Goal: Contribute content

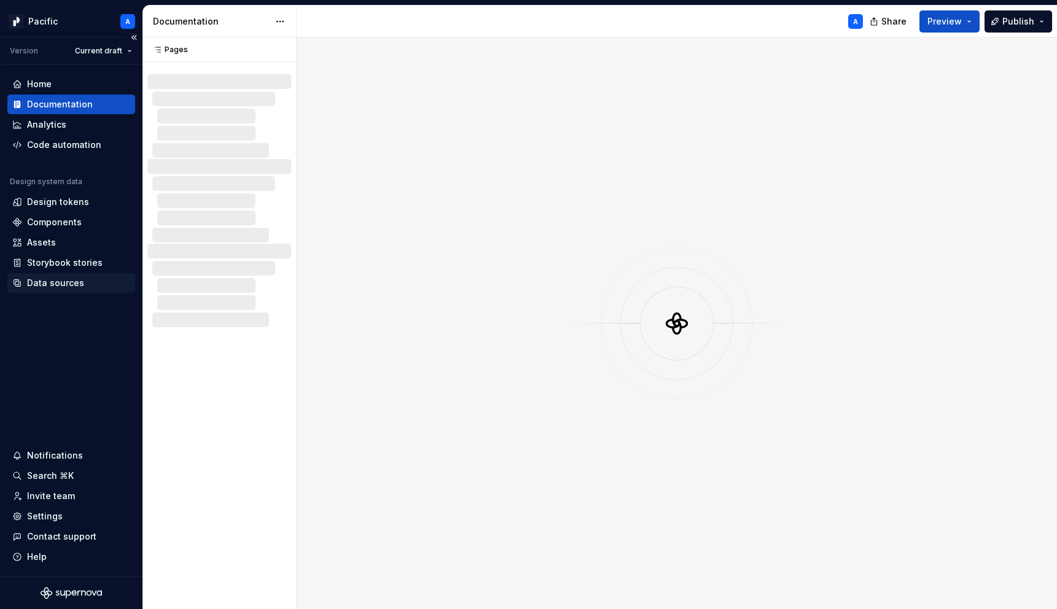
click at [74, 277] on div "Data sources" at bounding box center [55, 283] width 57 height 12
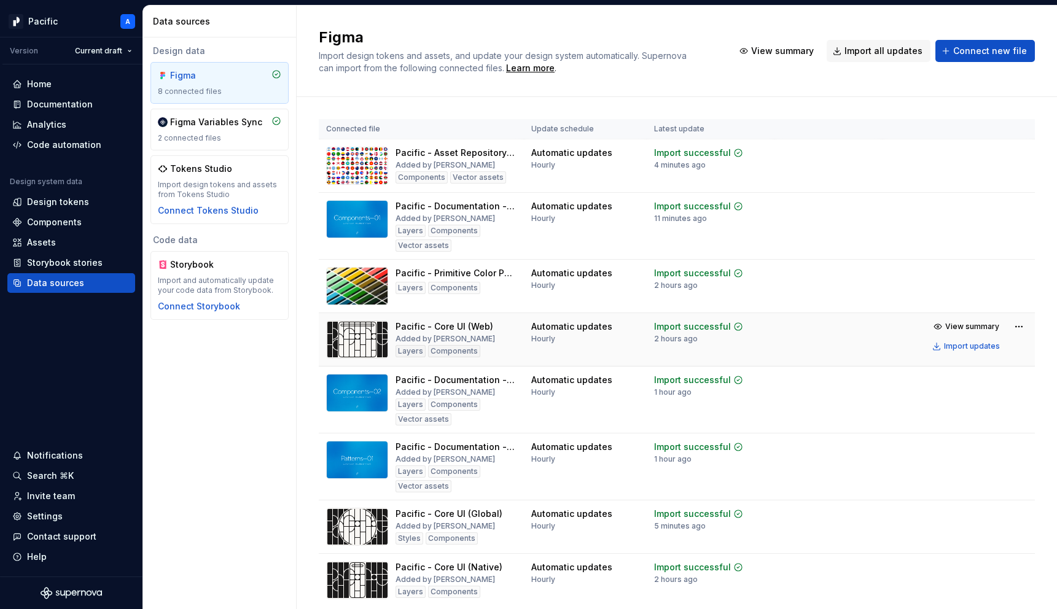
scroll to position [44, 0]
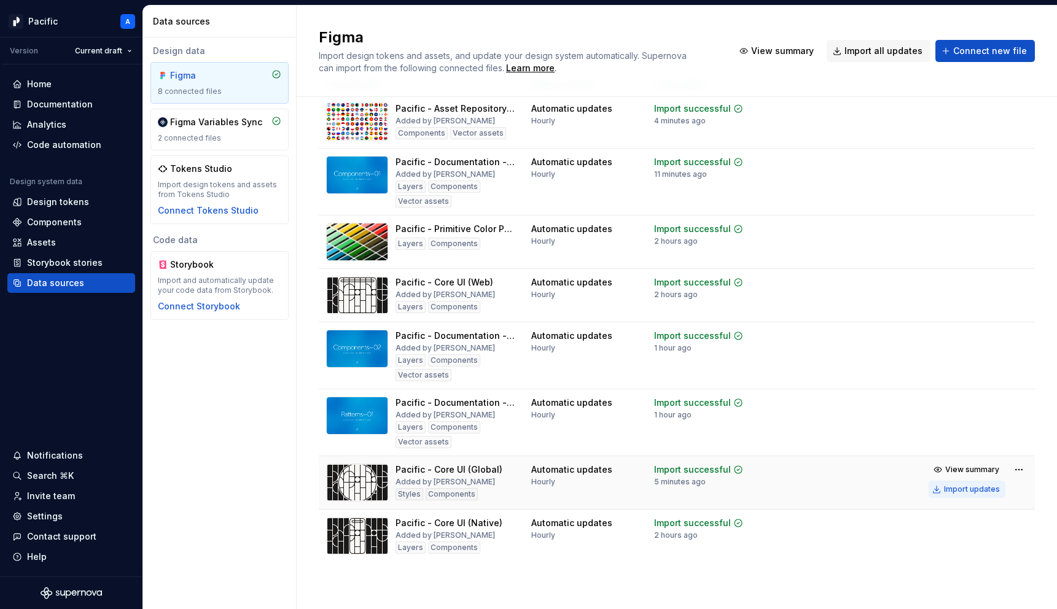
click at [965, 493] on div "Import updates" at bounding box center [972, 490] width 56 height 10
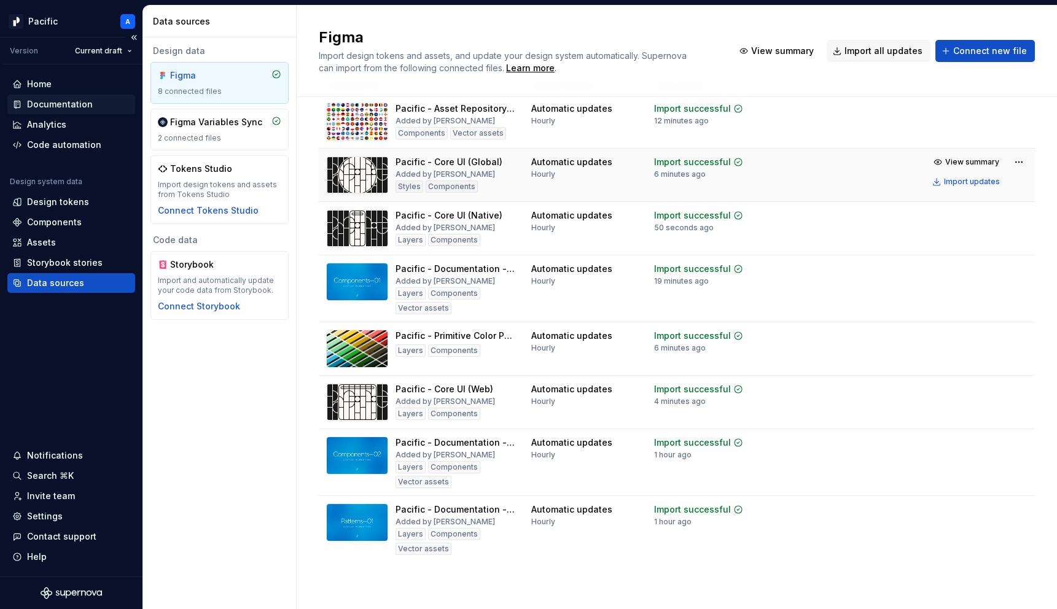
click at [72, 102] on div "Documentation" at bounding box center [60, 104] width 66 height 12
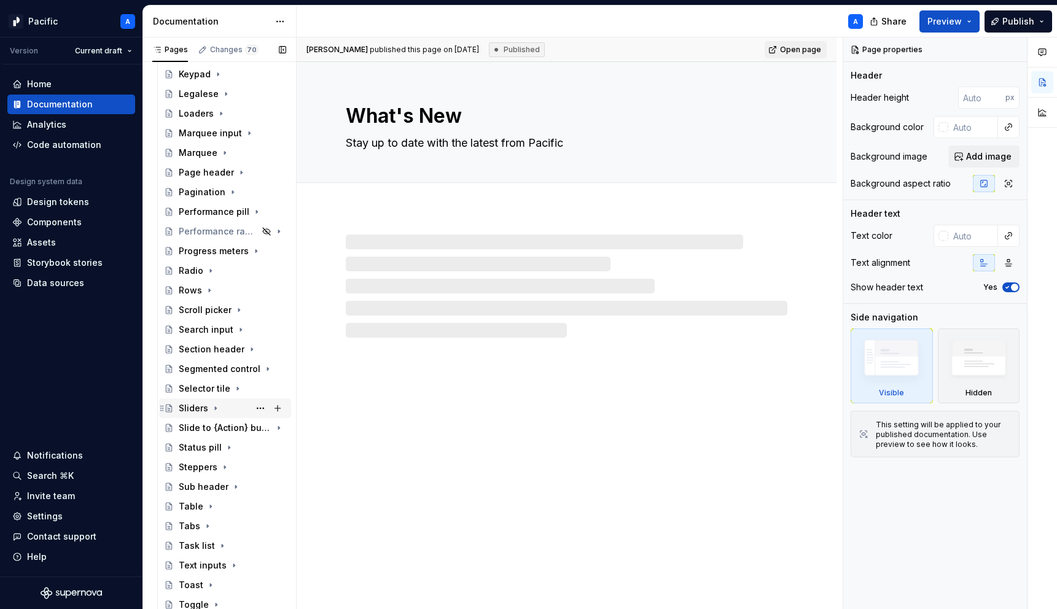
scroll to position [548, 0]
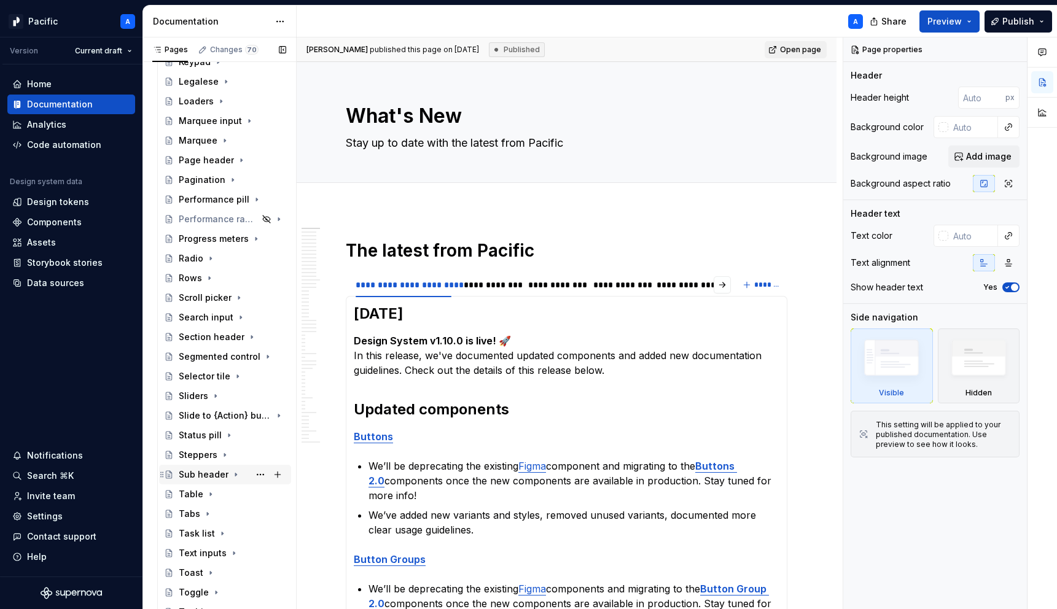
click at [222, 470] on div "Sub header" at bounding box center [204, 475] width 50 height 12
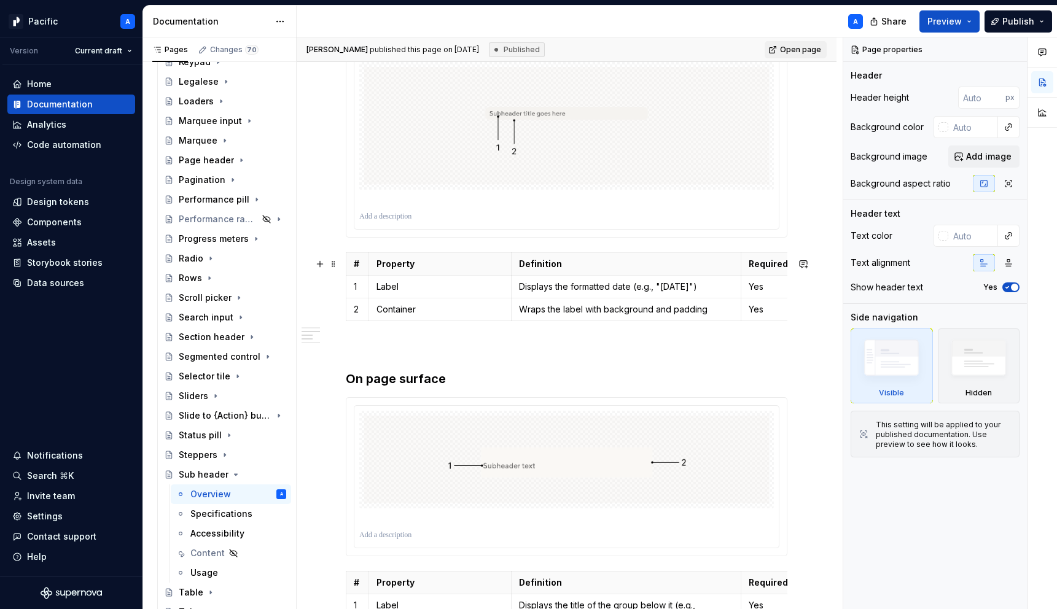
scroll to position [1139, 0]
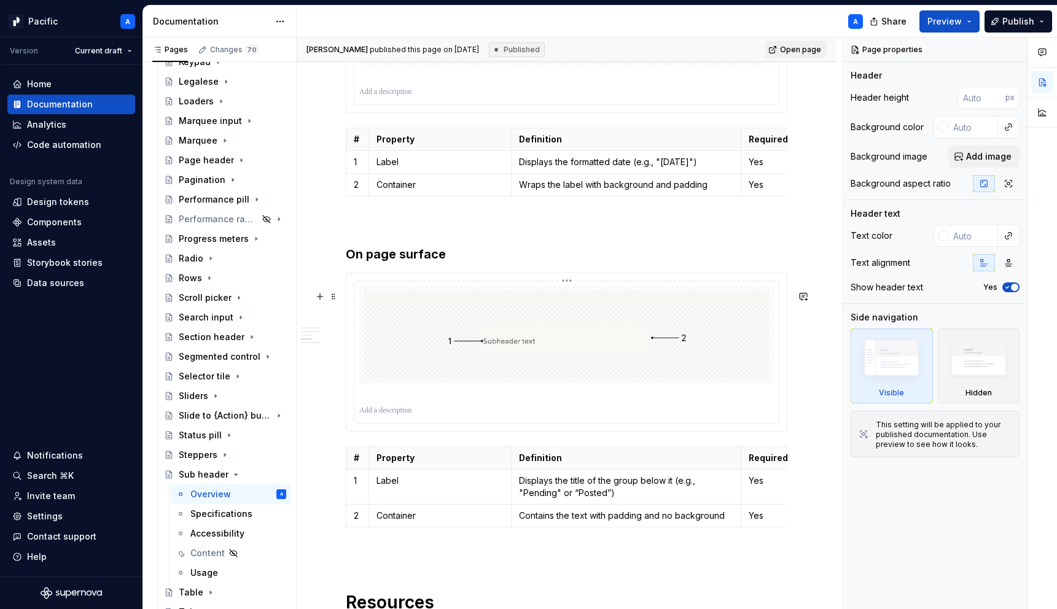
type textarea "*"
click at [505, 383] on div at bounding box center [566, 334] width 415 height 97
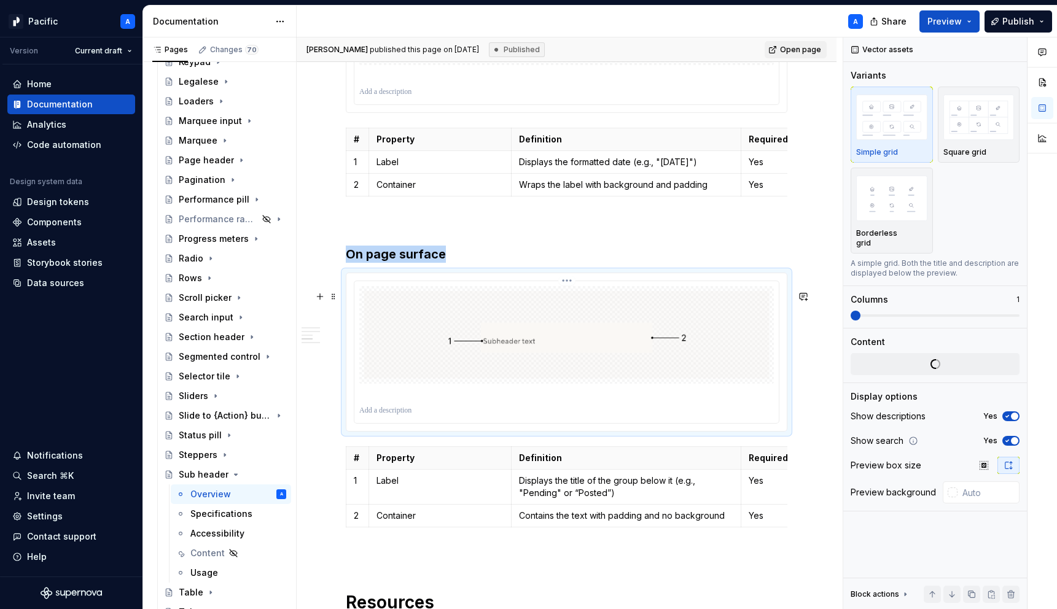
scroll to position [1495, 0]
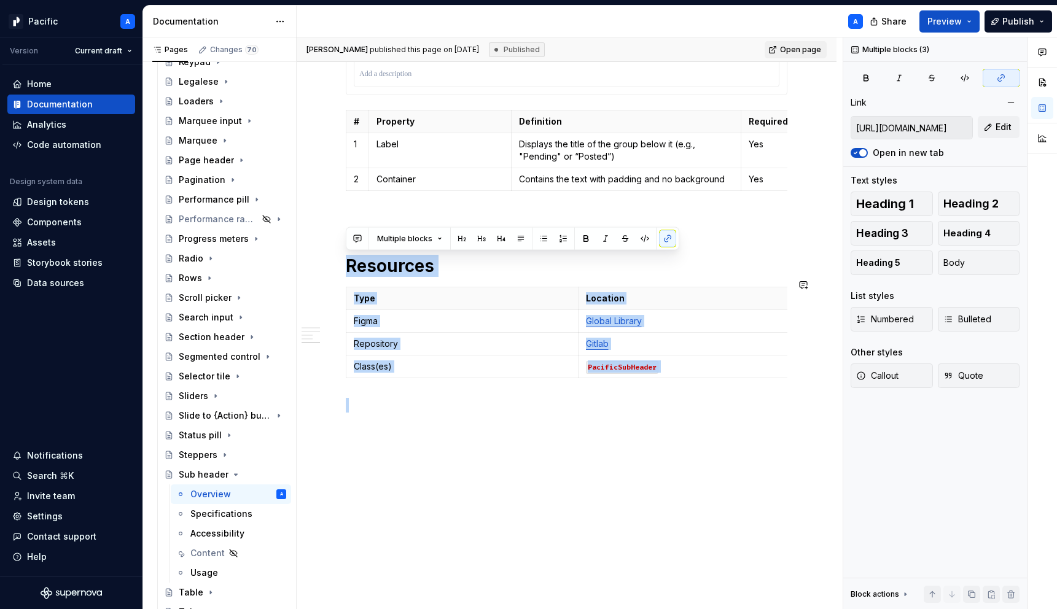
drag, startPoint x: 349, startPoint y: 233, endPoint x: 461, endPoint y: 518, distance: 305.5
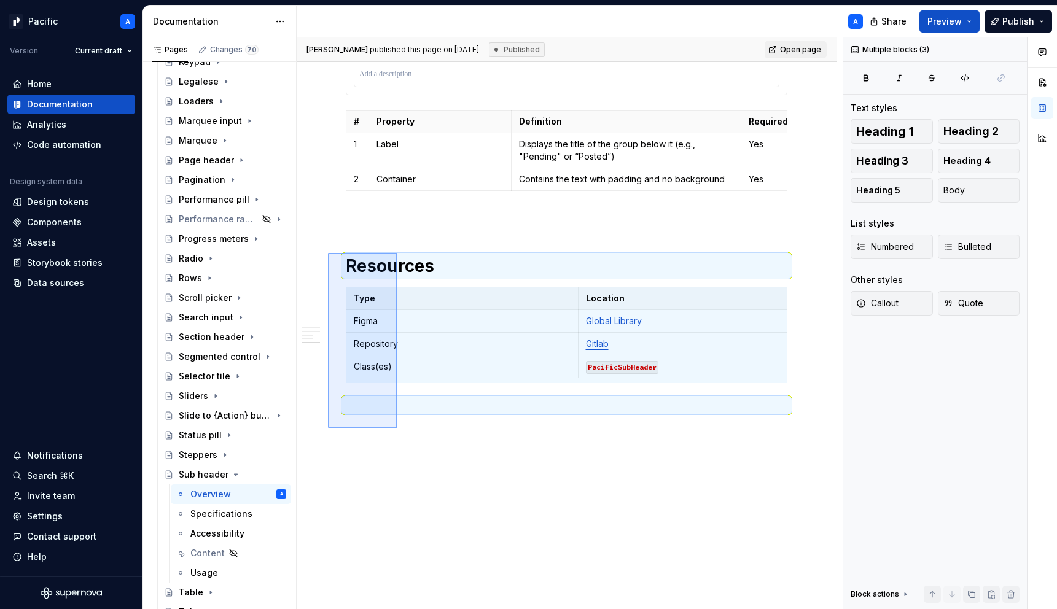
drag, startPoint x: 397, startPoint y: 428, endPoint x: 328, endPoint y: 253, distance: 188.3
click at [328, 253] on div "**********" at bounding box center [570, 323] width 546 height 572
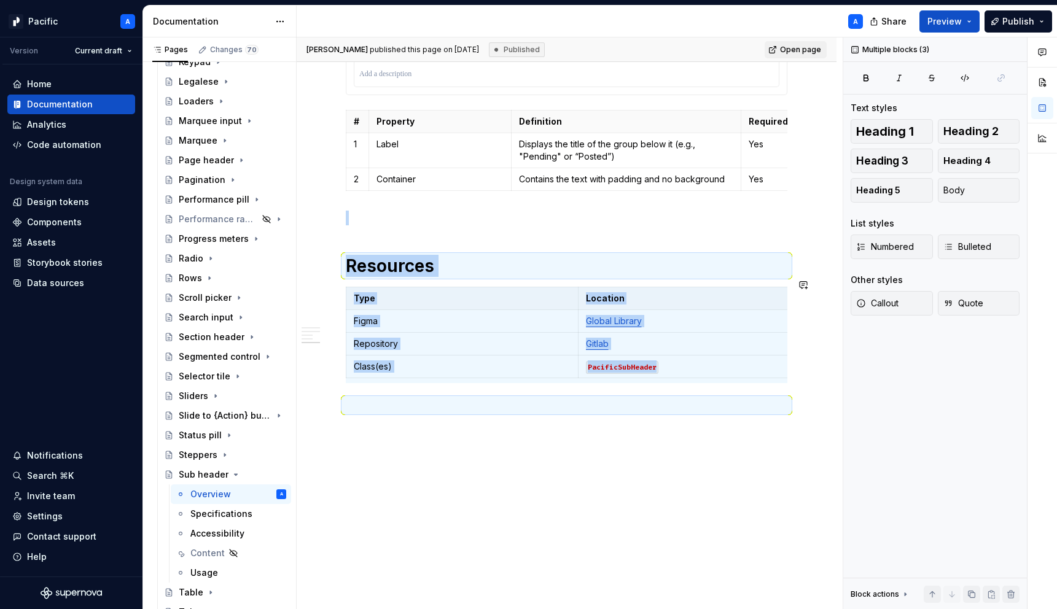
copy div "Resources Type Location Figma Global Library Repository Gitlab Class(es) Pacifi…"
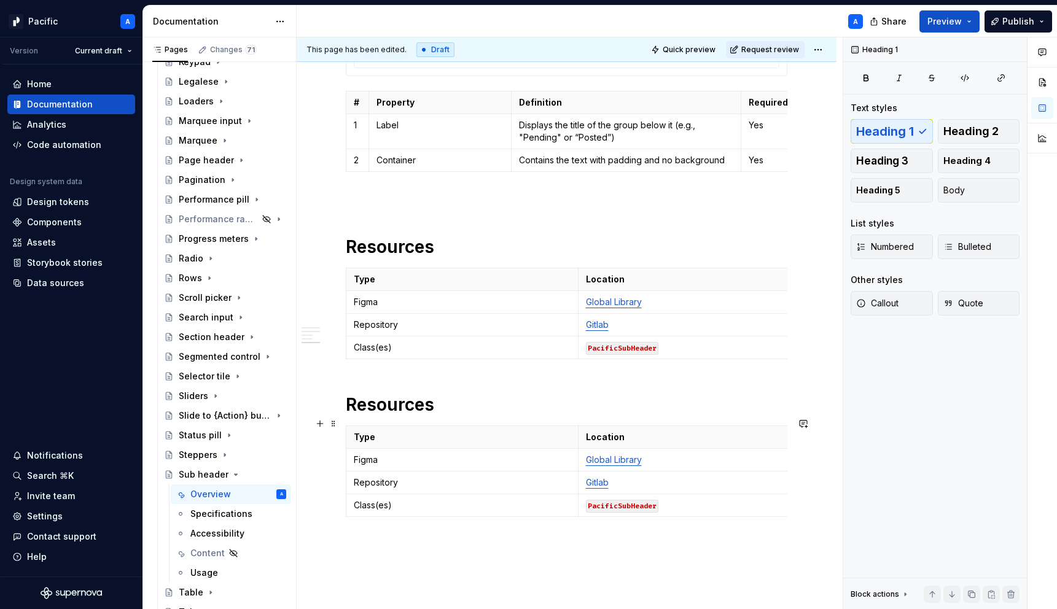
click at [382, 416] on h1 "Resources" at bounding box center [567, 405] width 442 height 22
click at [363, 466] on p "Figma" at bounding box center [462, 460] width 217 height 12
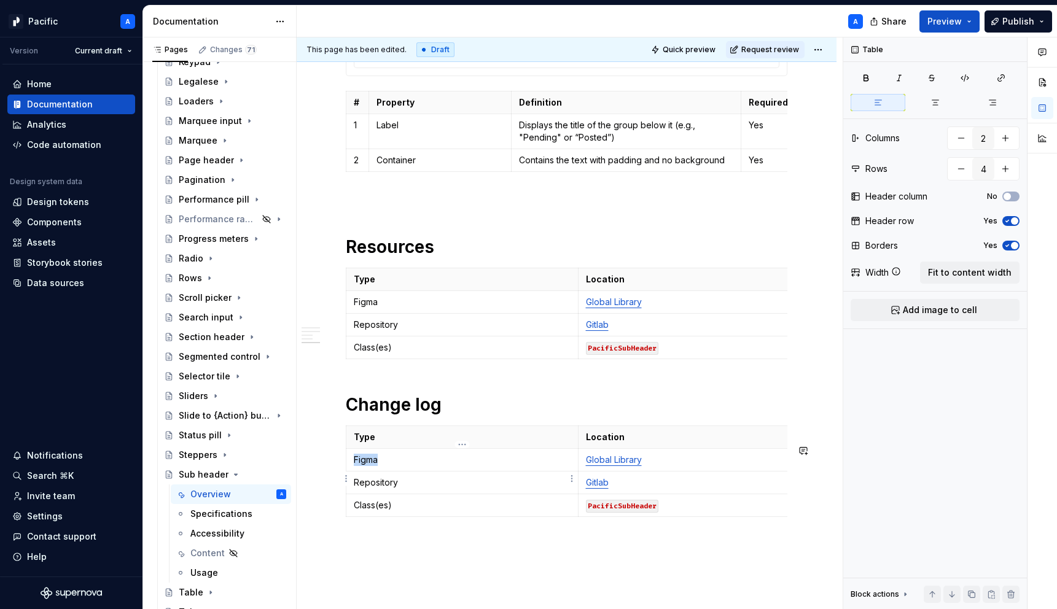
click at [363, 466] on p "Figma" at bounding box center [462, 460] width 217 height 12
click at [349, 451] on html "Pacific A Version Current draft Home Documentation Analytics Code automation De…" at bounding box center [528, 304] width 1057 height 609
click at [352, 450] on html "Pacific A Version Current draft Home Documentation Analytics Code automation De…" at bounding box center [528, 304] width 1057 height 609
click at [361, 443] on p "Type" at bounding box center [462, 437] width 217 height 12
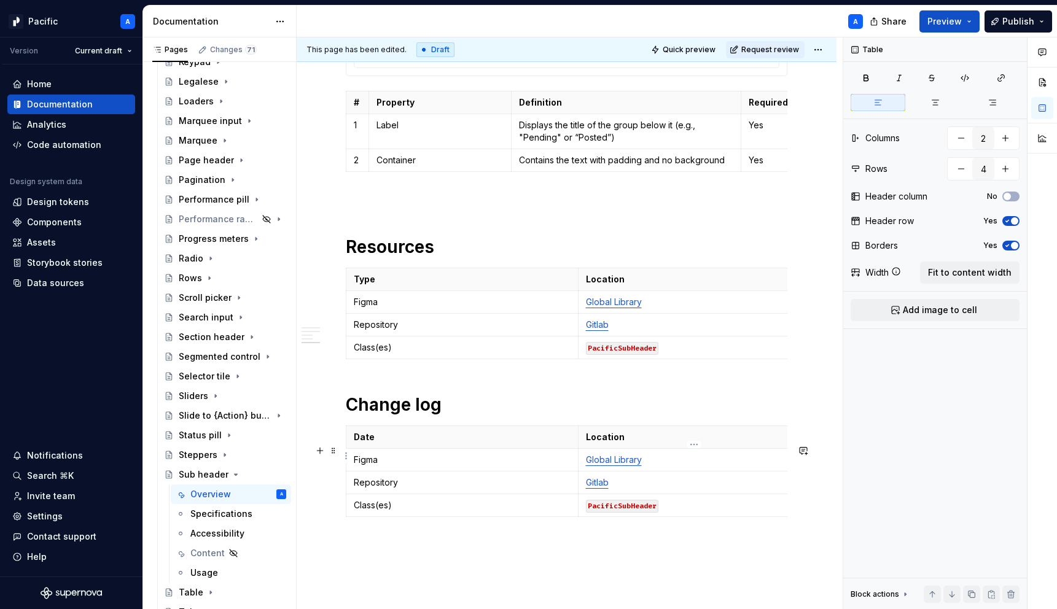
click at [599, 443] on p "Location" at bounding box center [694, 437] width 217 height 12
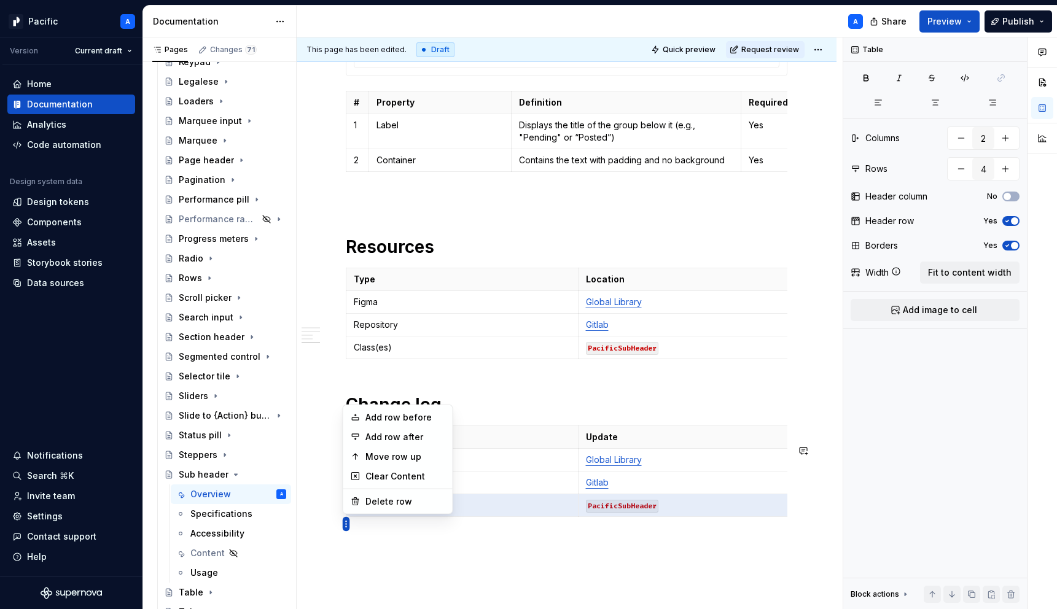
click at [345, 523] on html "Pacific A Version Current draft Home Documentation Analytics Code automation De…" at bounding box center [528, 304] width 1057 height 609
click at [399, 502] on div "Delete row" at bounding box center [405, 502] width 80 height 12
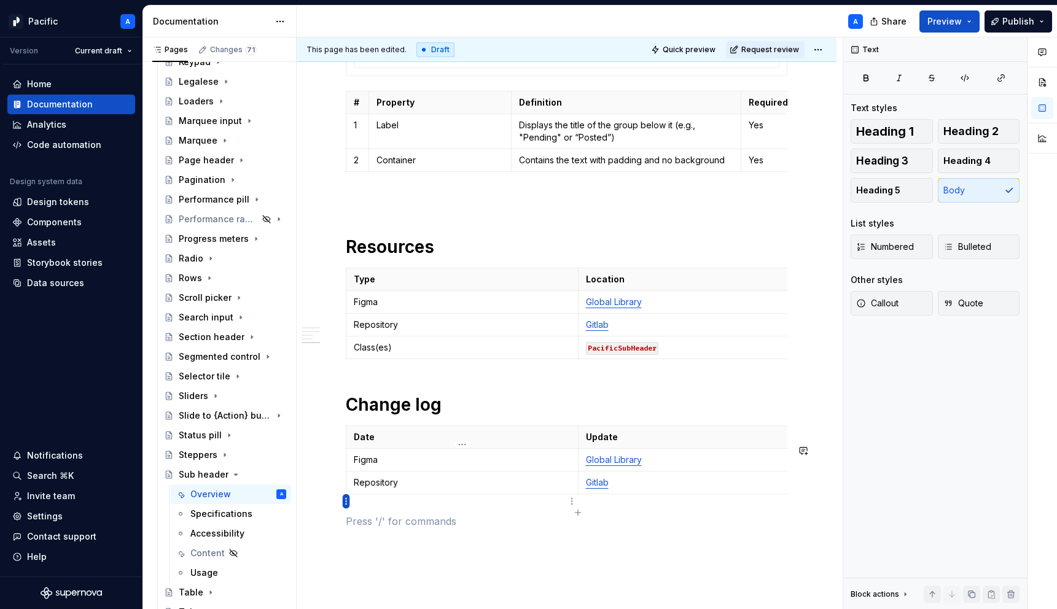
click at [347, 501] on html "Pacific A Version Current draft Home Documentation Analytics Code automation De…" at bounding box center [528, 304] width 1057 height 609
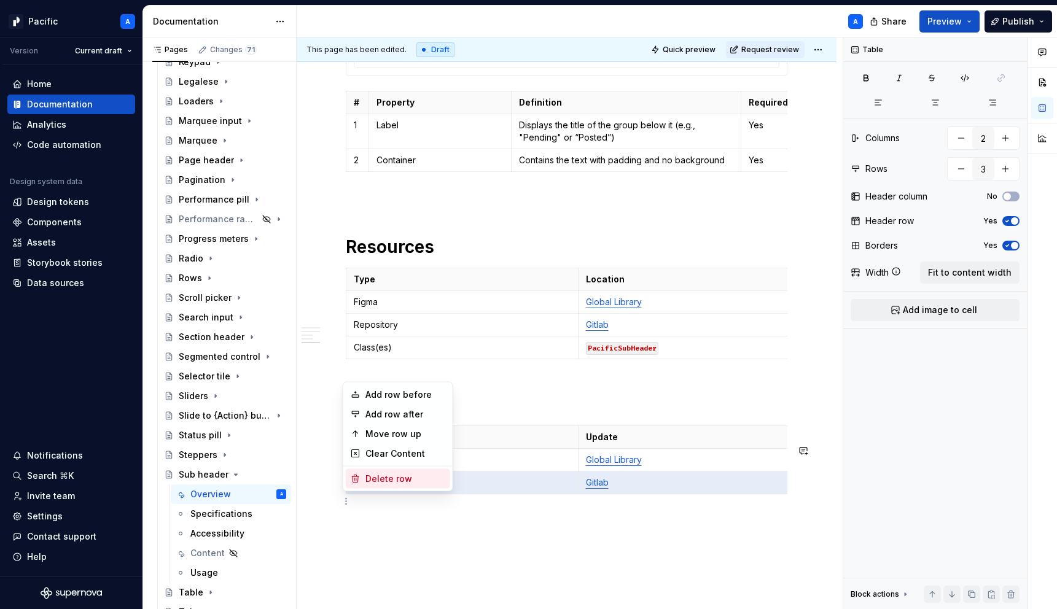
click at [416, 476] on div "Delete row" at bounding box center [405, 479] width 80 height 12
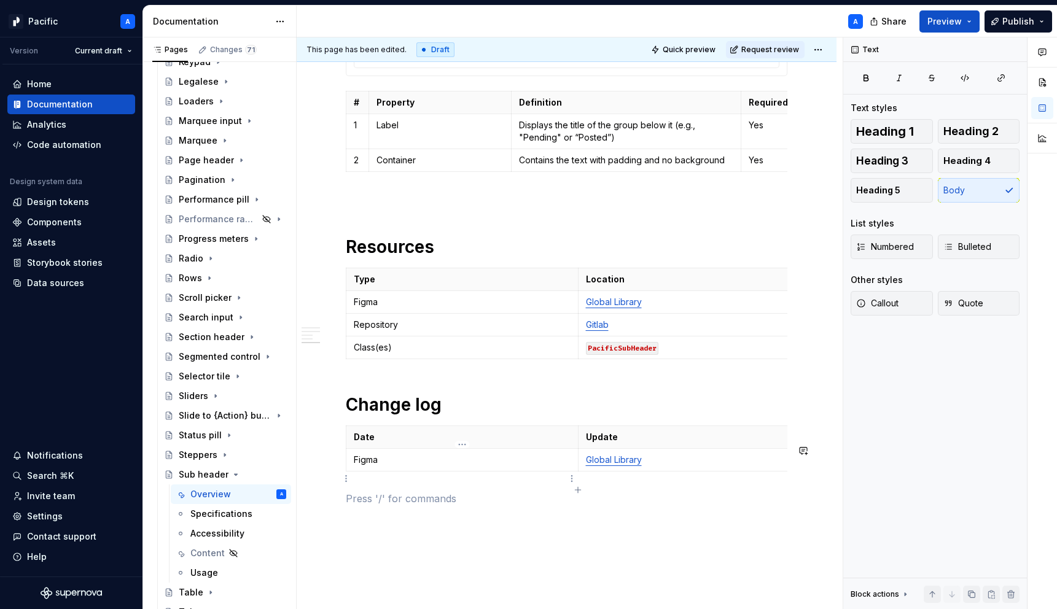
click at [361, 466] on p "Figma" at bounding box center [462, 460] width 217 height 12
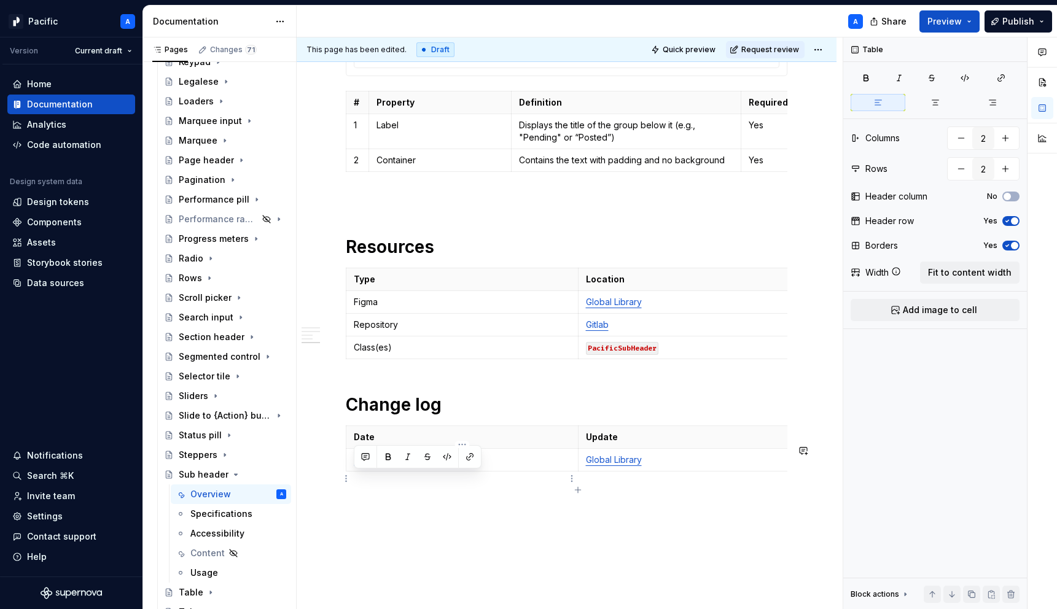
click at [361, 466] on p "Figma" at bounding box center [462, 460] width 217 height 12
click at [677, 466] on p "Global Library" at bounding box center [694, 460] width 217 height 12
click at [587, 466] on p "Top padding as an optional" at bounding box center [694, 460] width 217 height 12
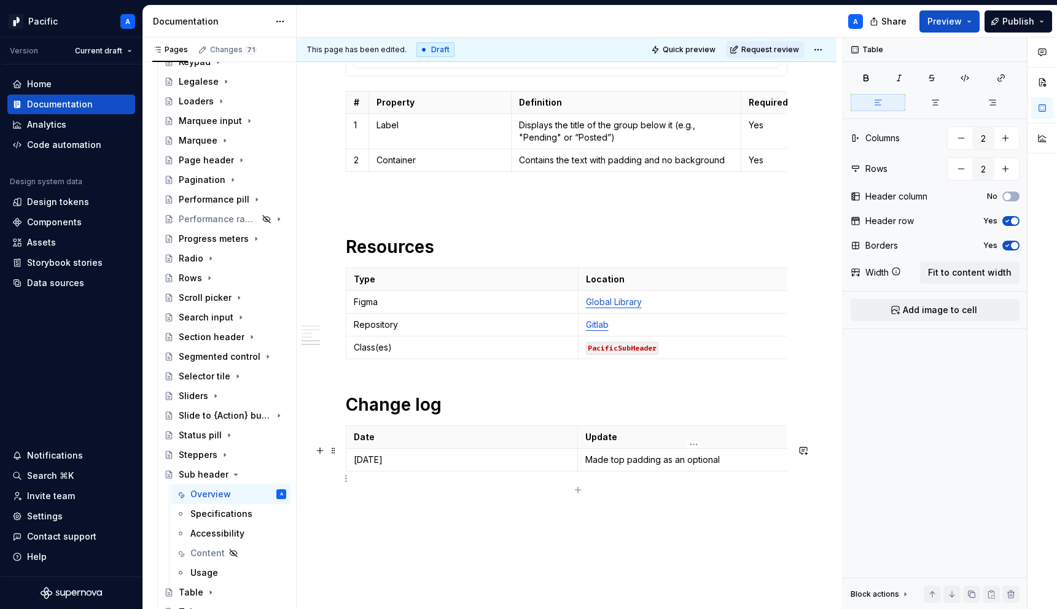
click at [742, 466] on p "Made top padding as an optional" at bounding box center [693, 460] width 217 height 12
drag, startPoint x: 679, startPoint y: 480, endPoint x: 703, endPoint y: 480, distance: 23.9
click at [703, 478] on p "Made top padding as an optional parameter for the default variant." at bounding box center [684, 466] width 217 height 25
drag, startPoint x: 711, startPoint y: 477, endPoint x: 678, endPoint y: 478, distance: 32.6
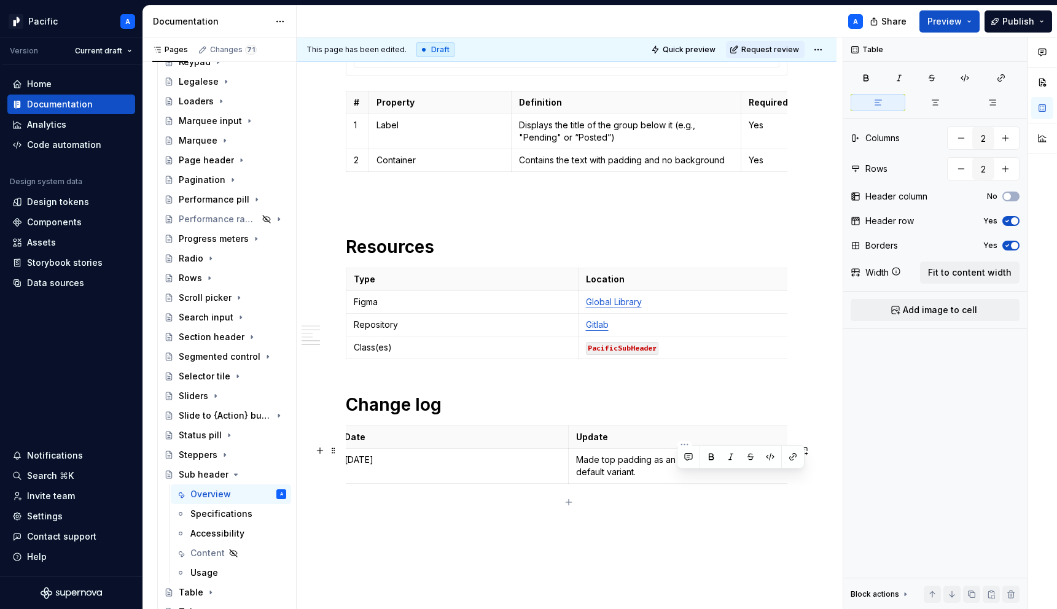
click at [678, 478] on p "Made top padding as an optional parameter for the default variant." at bounding box center [684, 466] width 217 height 25
click at [677, 478] on p "Made top padding as an optional parameter for the default variant." at bounding box center [684, 466] width 217 height 25
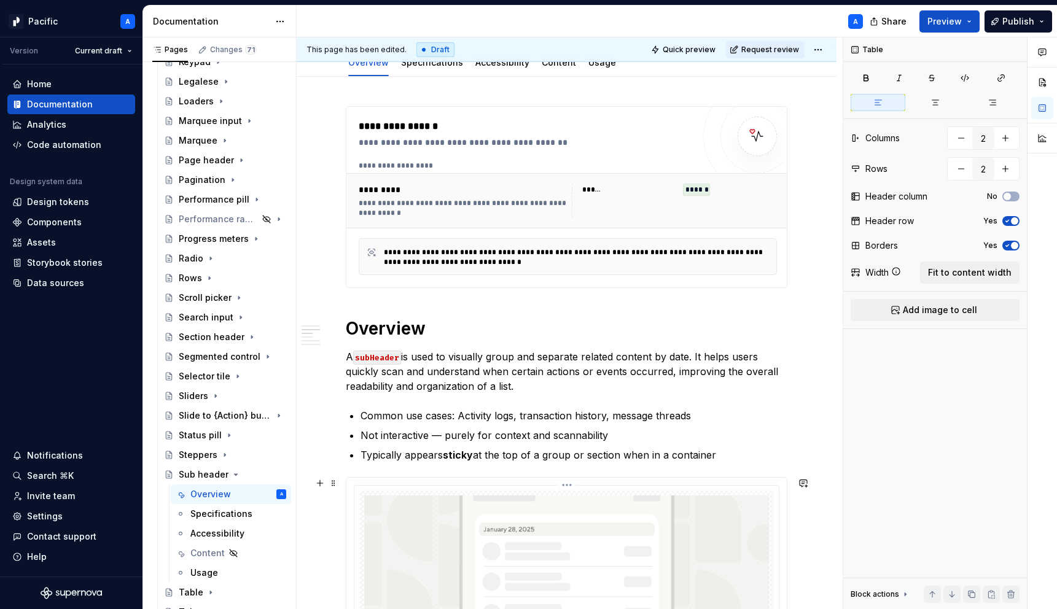
scroll to position [0, 0]
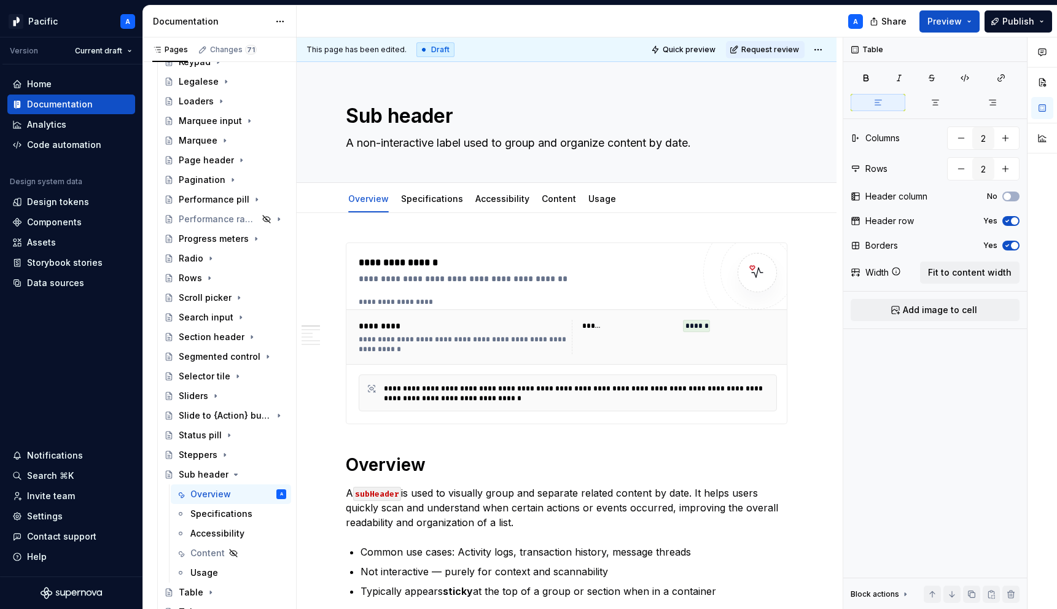
click at [823, 39] on div "This page has been edited. Draft Quick preview Request review" at bounding box center [567, 49] width 540 height 25
click at [825, 56] on html "Pacific A Version Current draft Home Documentation Analytics Code automation De…" at bounding box center [528, 304] width 1057 height 609
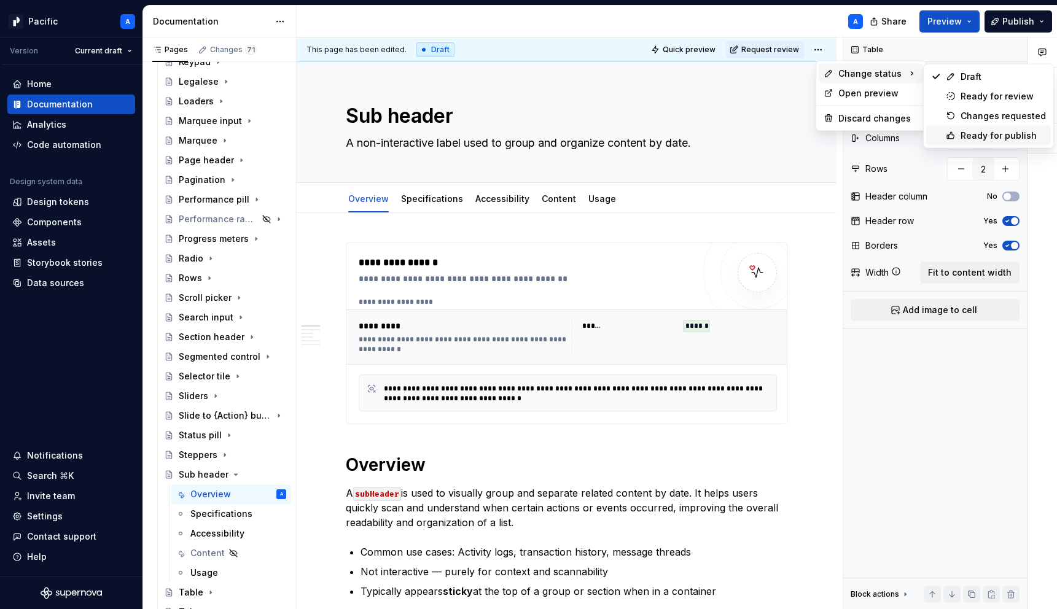
click at [959, 137] on div "Ready for publish" at bounding box center [988, 136] width 125 height 20
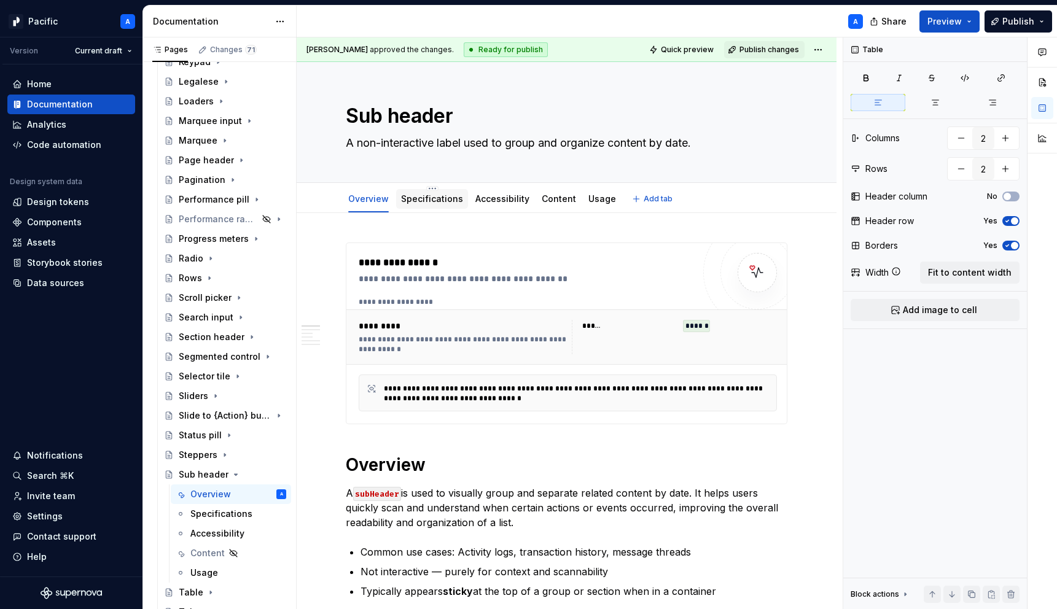
click at [425, 197] on link "Specifications" at bounding box center [432, 198] width 62 height 10
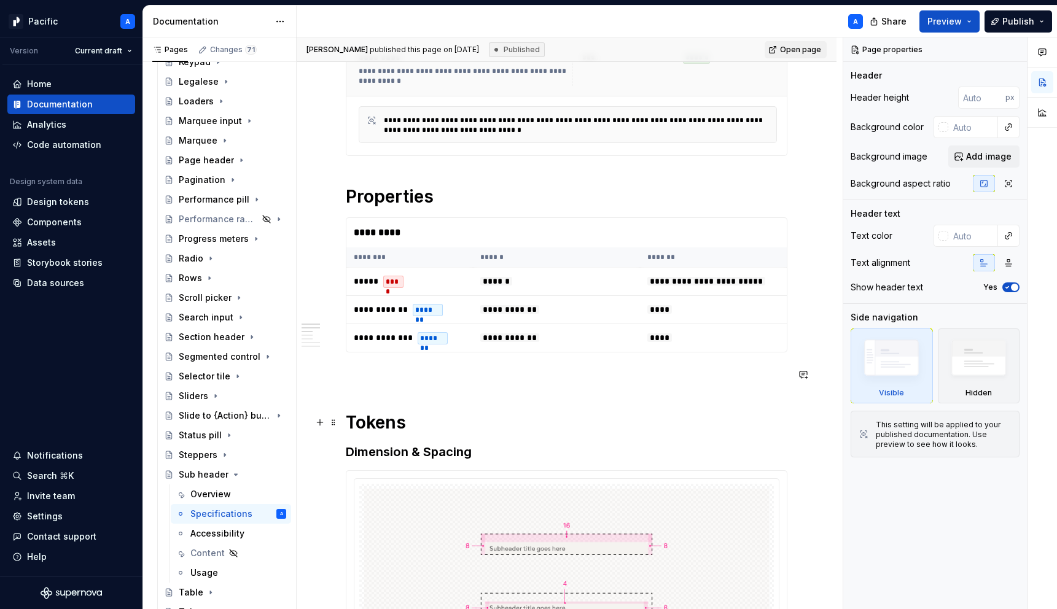
scroll to position [278, 0]
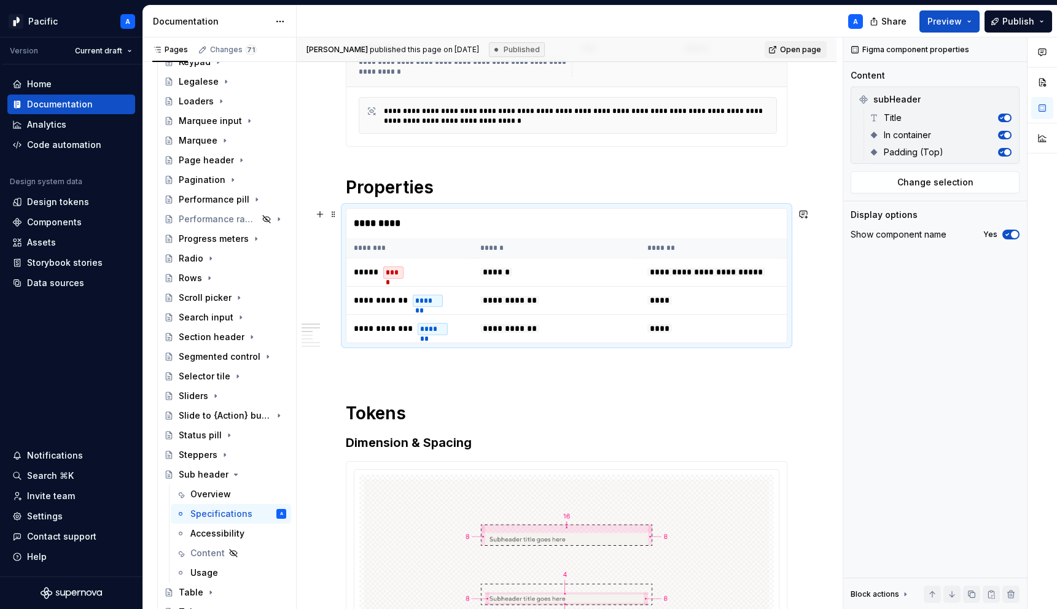
click at [499, 254] on th "******" at bounding box center [556, 248] width 167 height 20
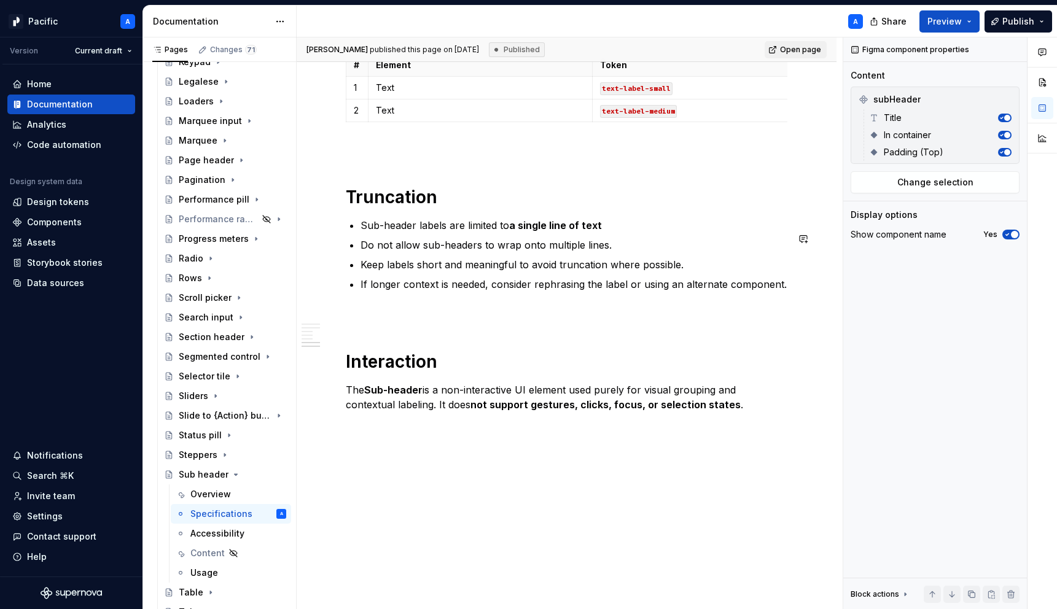
scroll to position [2397, 0]
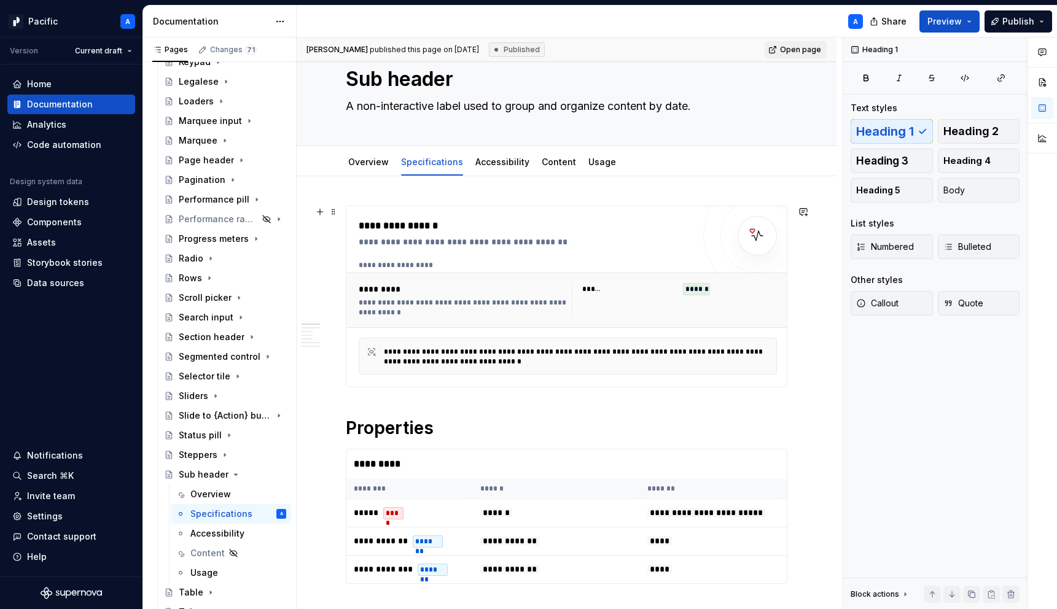
scroll to position [0, 0]
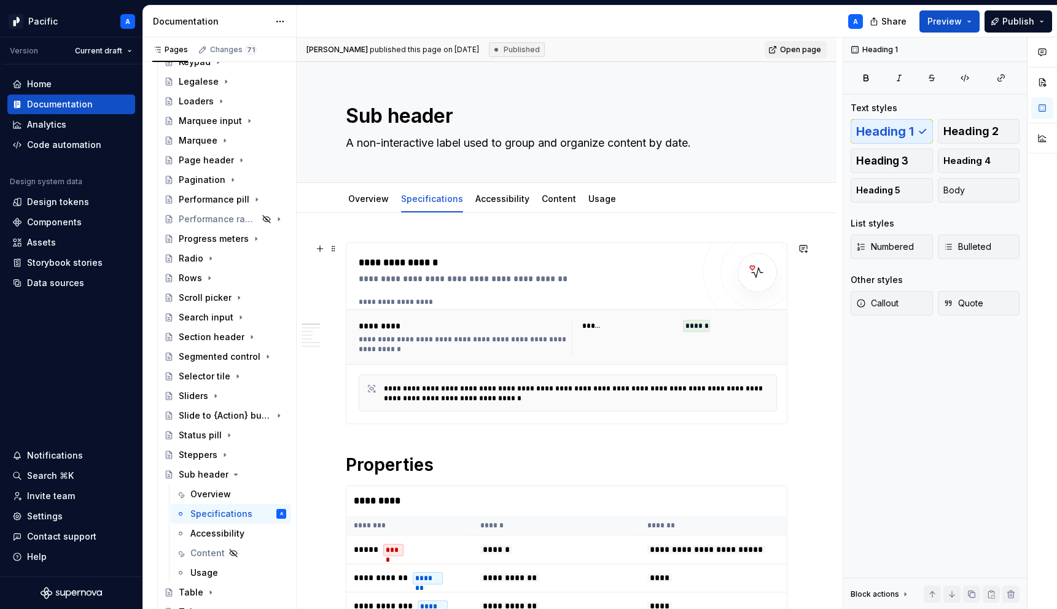
click at [500, 320] on div "*********" at bounding box center [463, 326] width 209 height 12
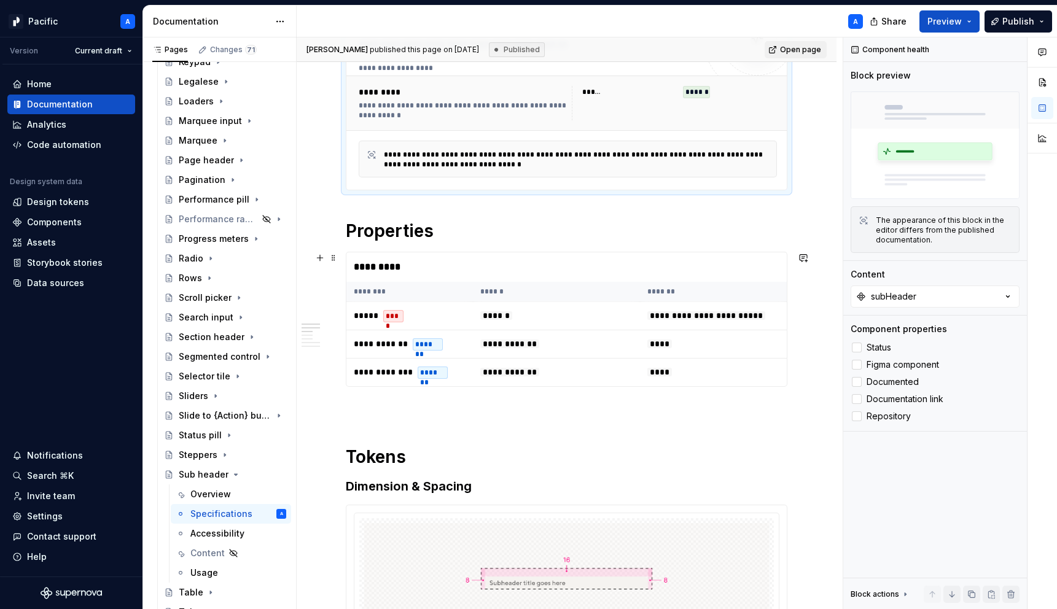
scroll to position [224, 0]
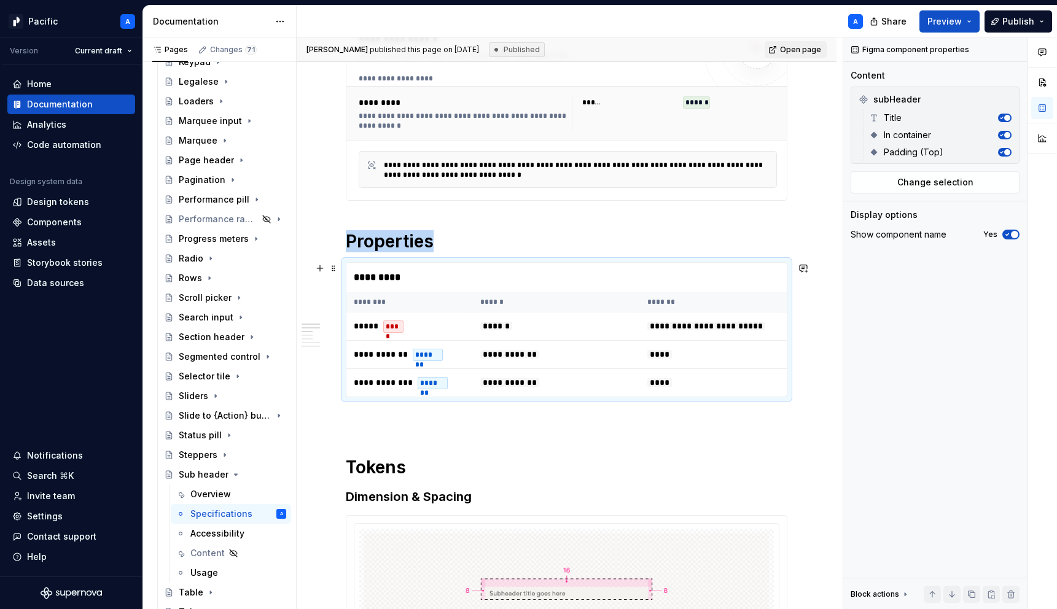
click at [429, 281] on div "*********" at bounding box center [569, 277] width 446 height 29
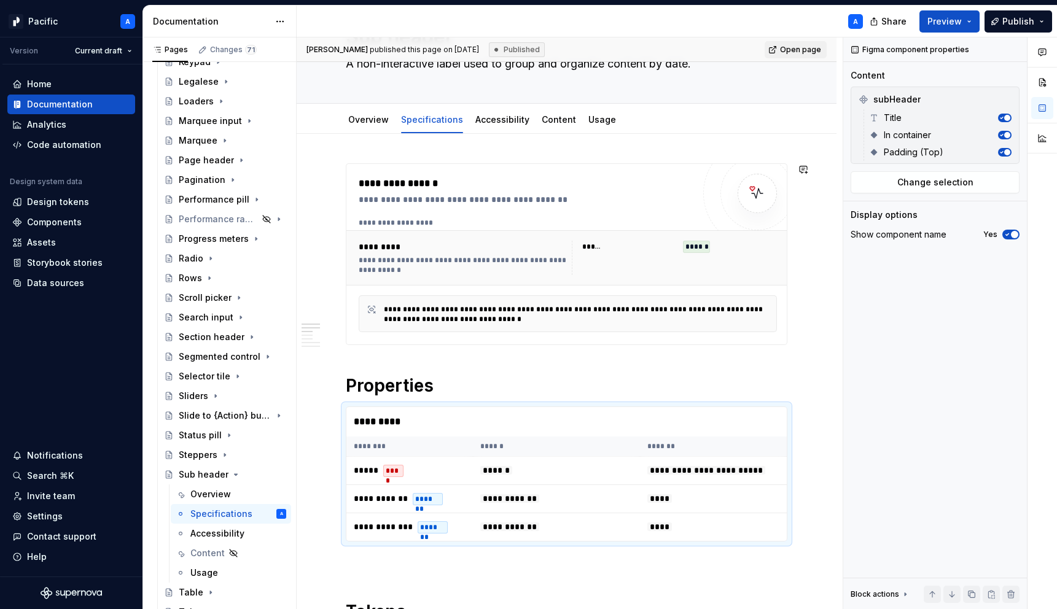
scroll to position [0, 0]
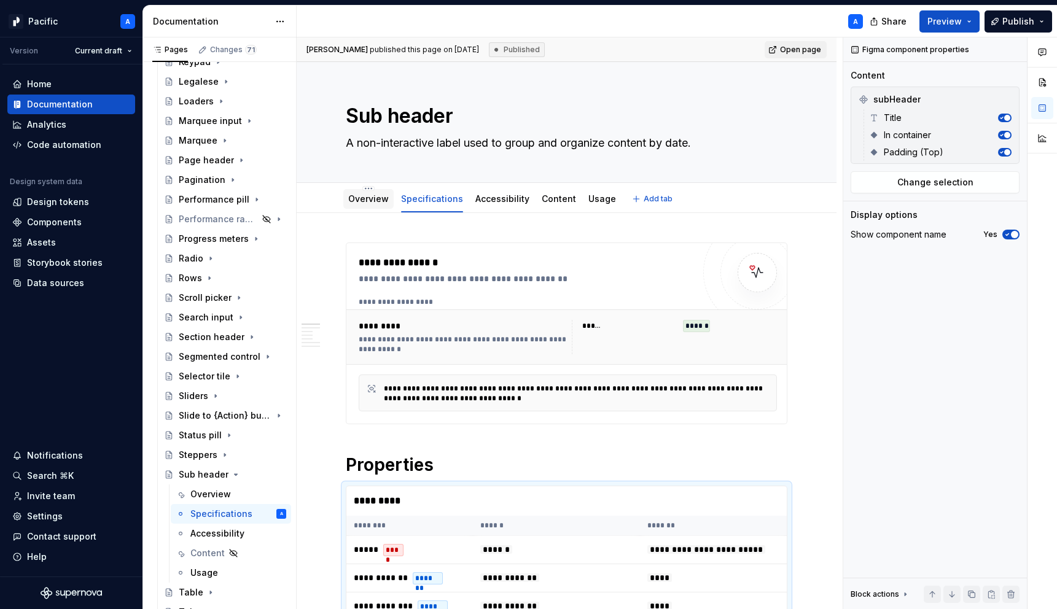
click at [363, 202] on link "Overview" at bounding box center [368, 198] width 41 height 10
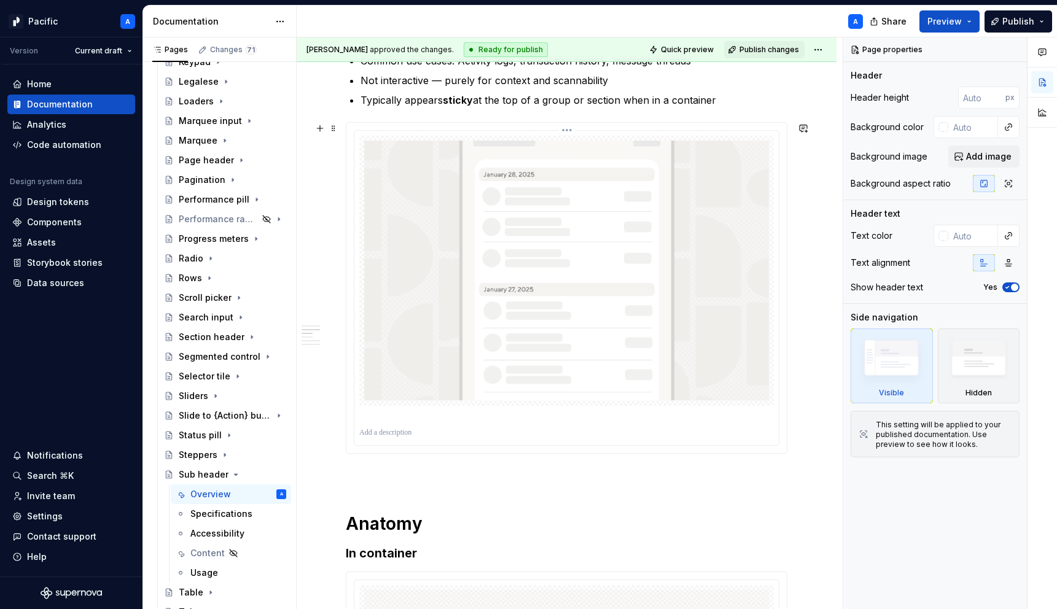
scroll to position [740, 0]
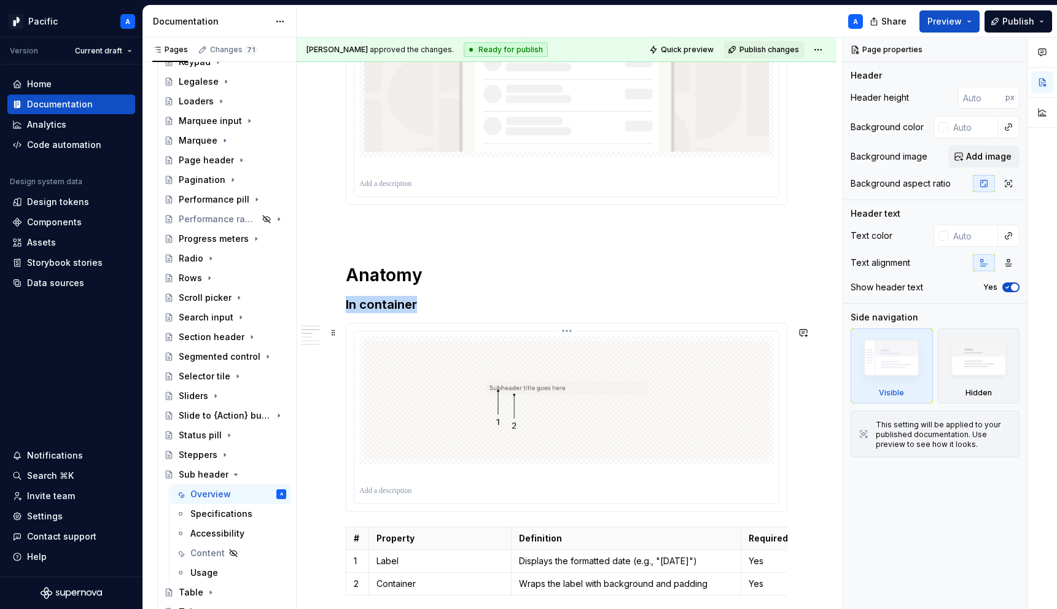
click at [416, 397] on img at bounding box center [566, 400] width 405 height 118
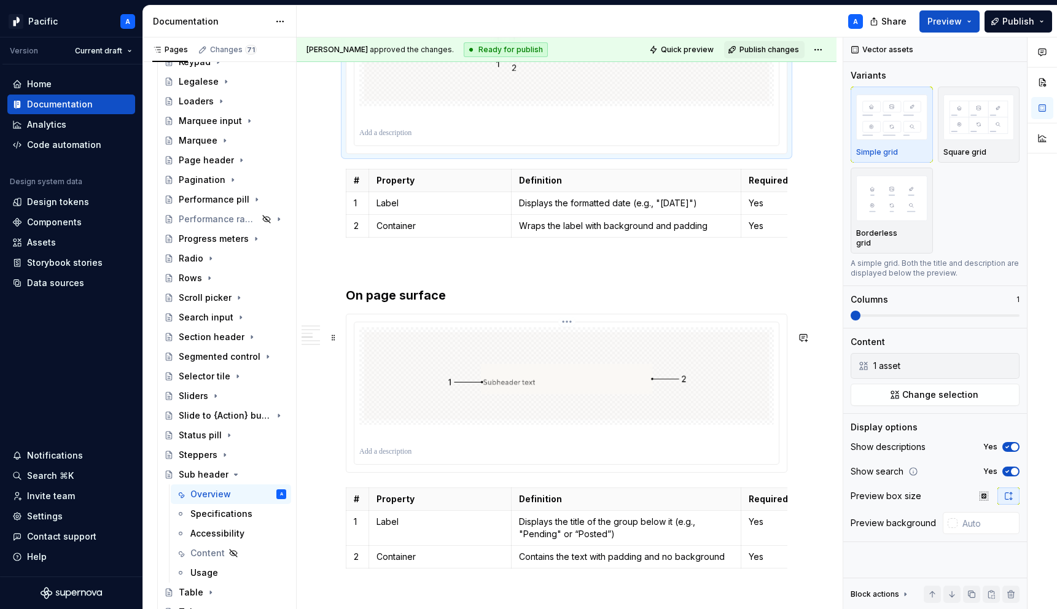
scroll to position [1146, 0]
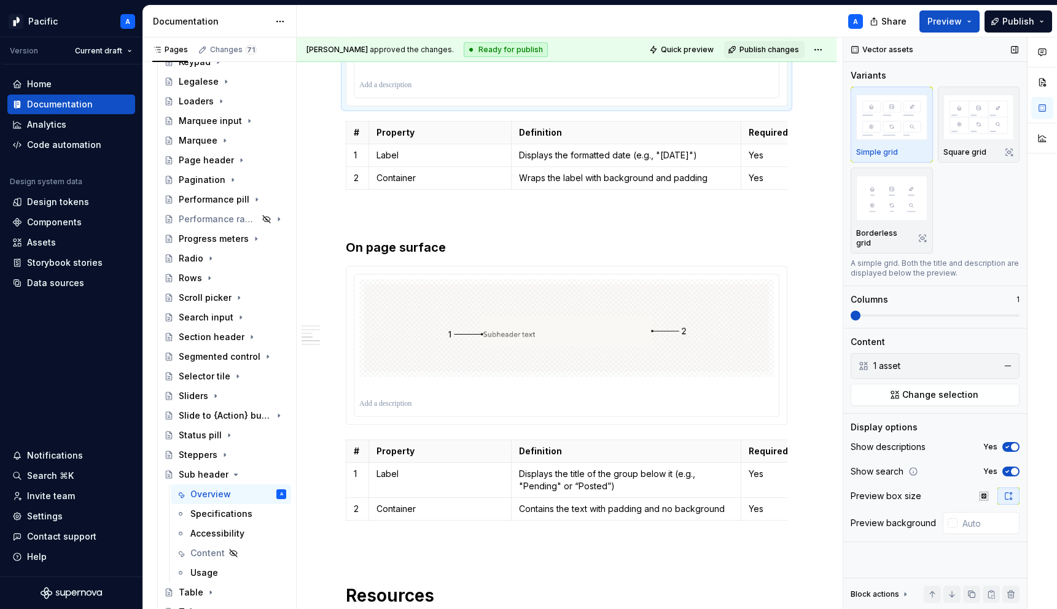
click at [1011, 443] on span "button" at bounding box center [1014, 446] width 7 height 7
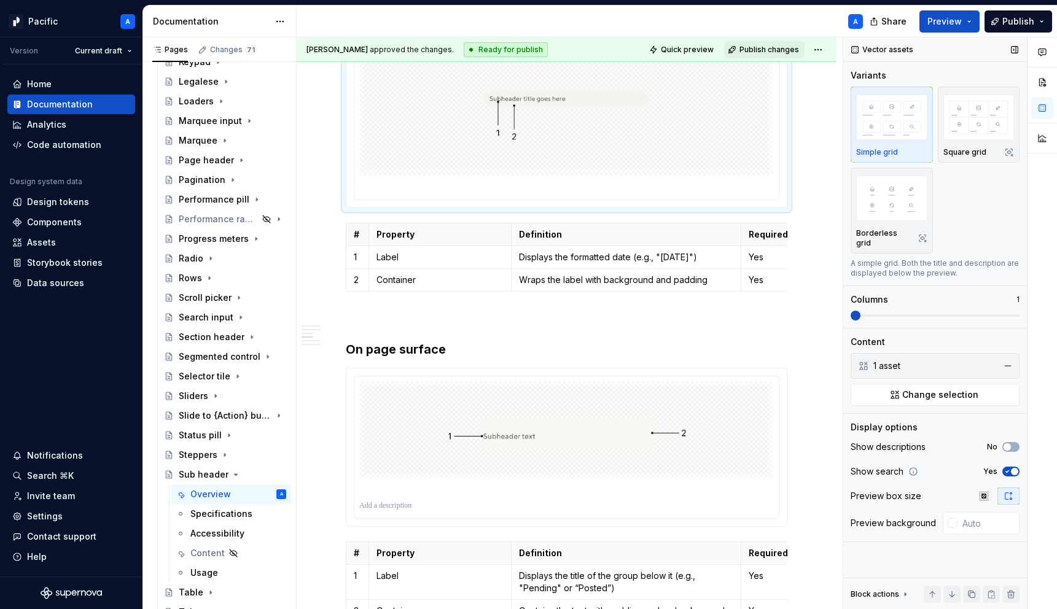
click at [1011, 467] on button "Yes" at bounding box center [1010, 472] width 17 height 10
click at [636, 167] on img at bounding box center [566, 111] width 405 height 118
click at [654, 442] on img at bounding box center [566, 429] width 405 height 87
click at [1008, 468] on icon "button" at bounding box center [1007, 471] width 10 height 7
click at [1008, 443] on icon "button" at bounding box center [1007, 446] width 10 height 7
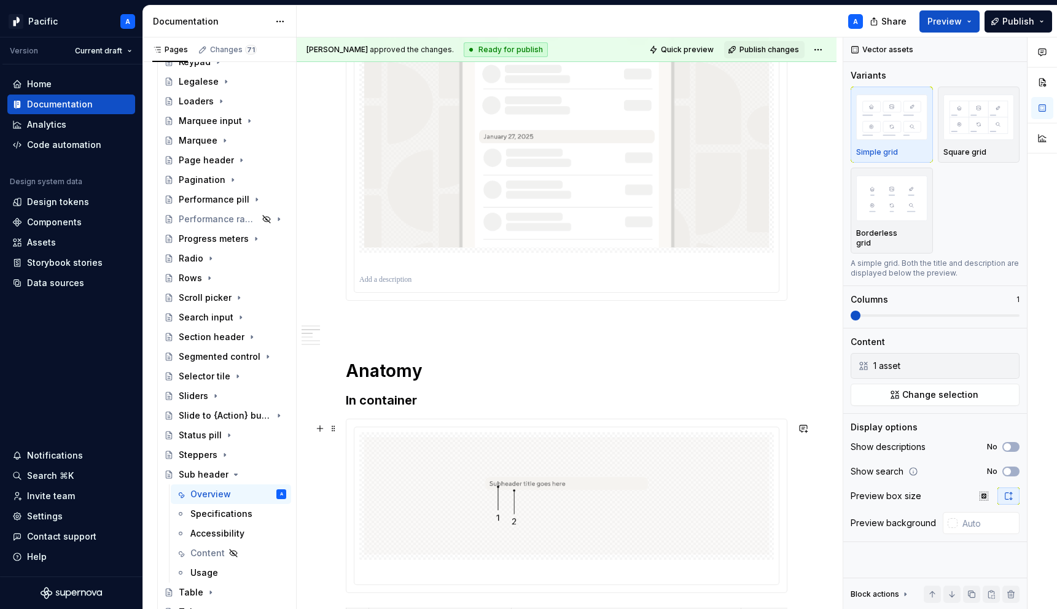
scroll to position [621, 0]
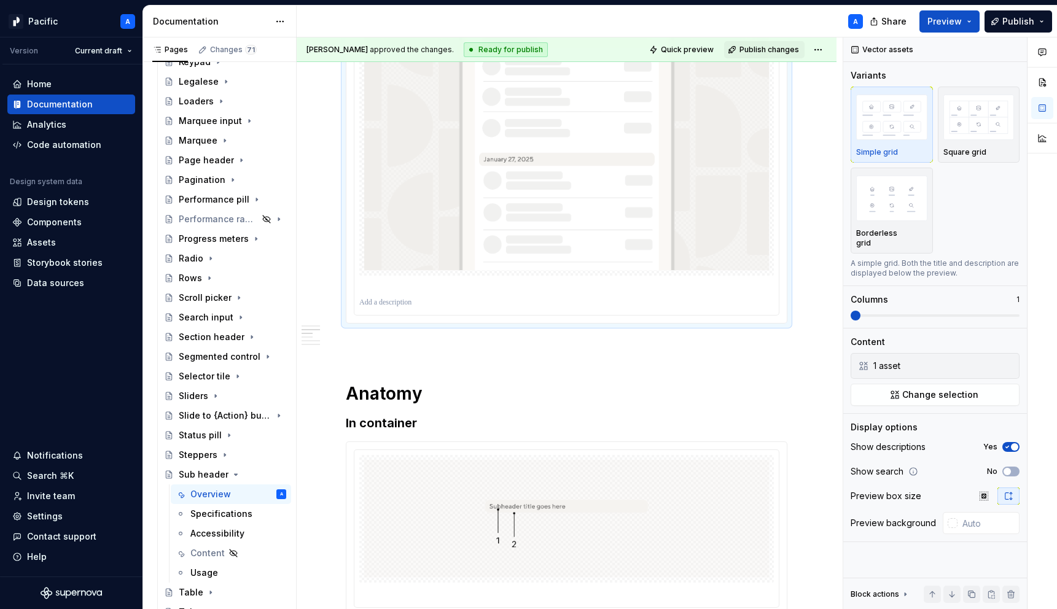
click at [610, 228] on img at bounding box center [566, 140] width 405 height 260
click at [1011, 443] on span "button" at bounding box center [1014, 446] width 7 height 7
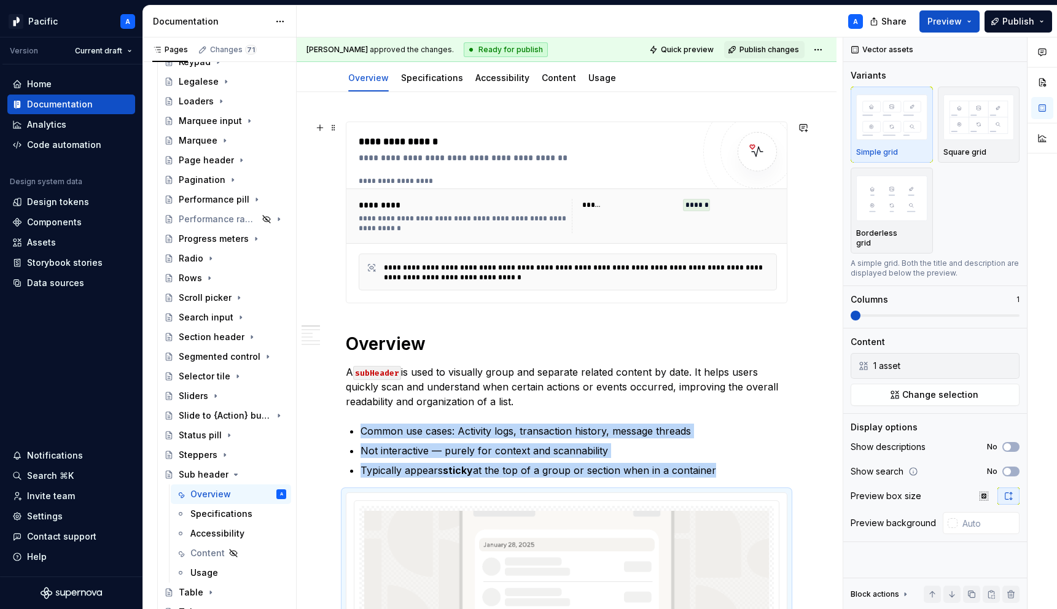
scroll to position [0, 0]
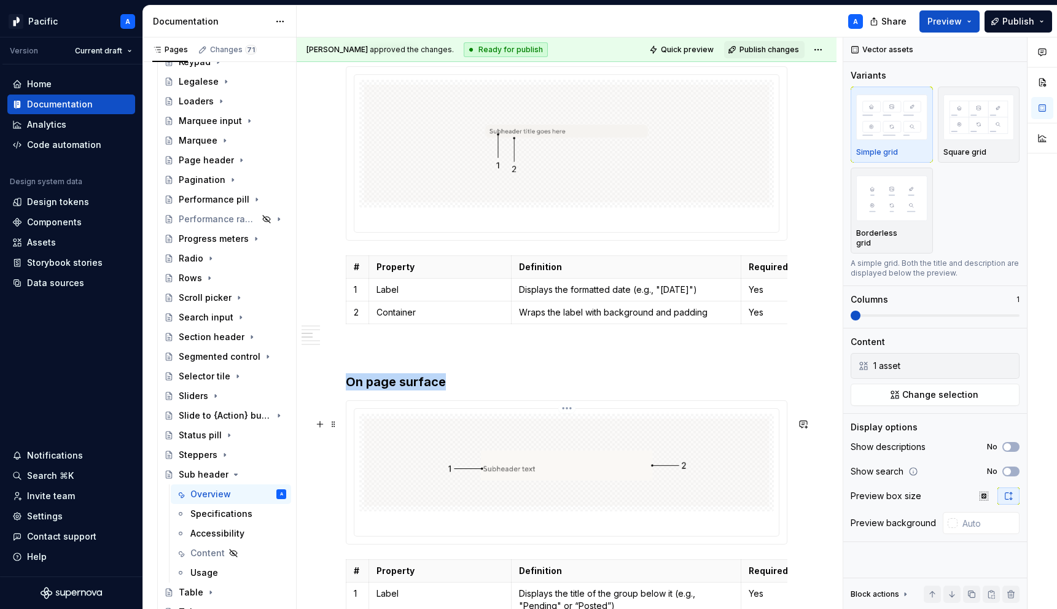
click at [680, 456] on img at bounding box center [566, 462] width 405 height 87
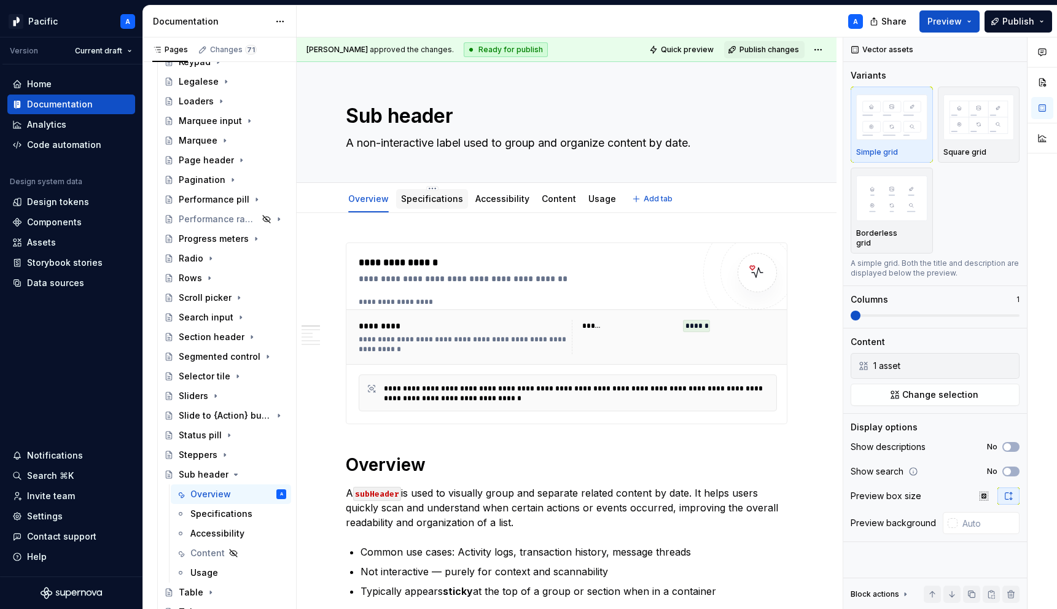
click at [446, 200] on link "Specifications" at bounding box center [432, 198] width 62 height 10
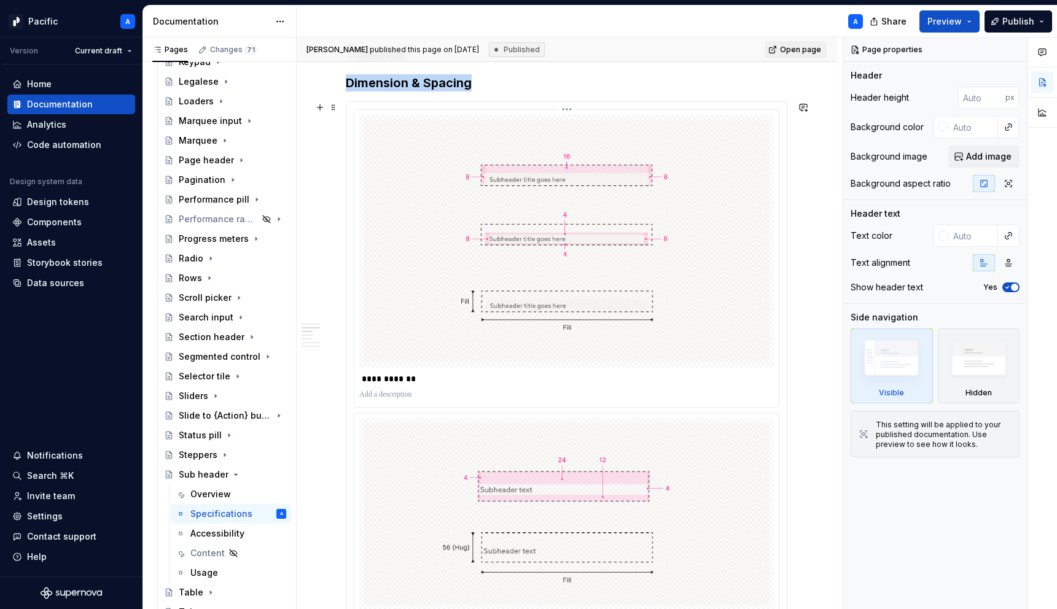
click at [552, 340] on img at bounding box center [566, 241] width 405 height 243
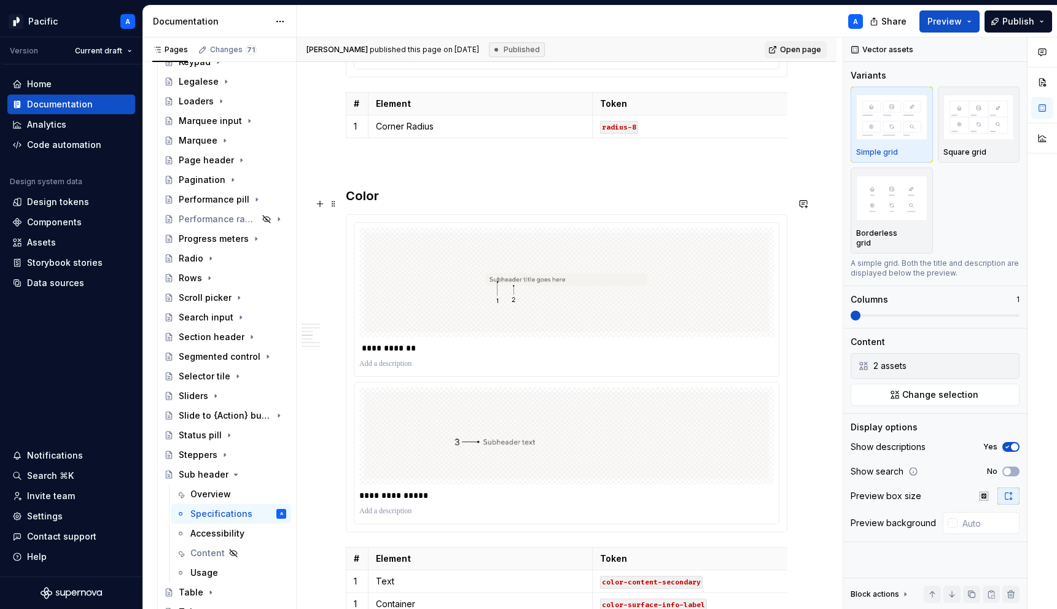
scroll to position [1489, 0]
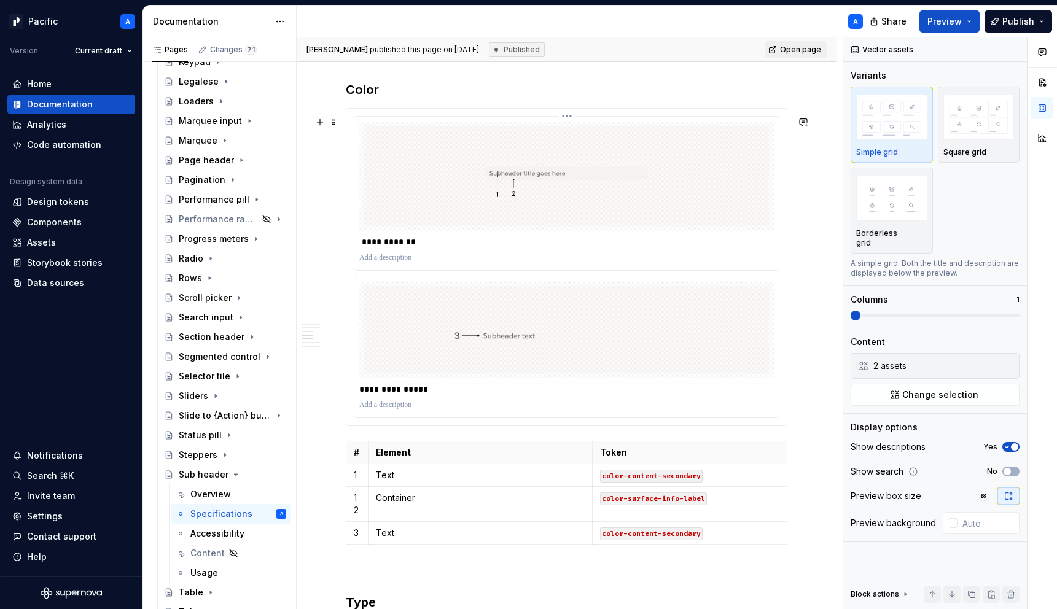
click at [575, 248] on p "**********" at bounding box center [569, 242] width 421 height 12
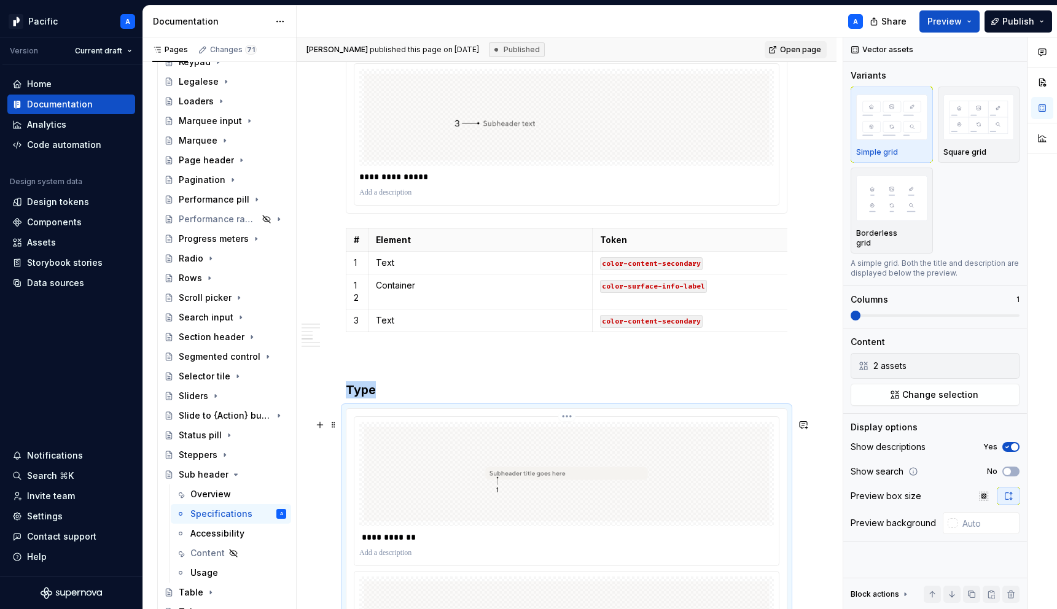
click at [588, 459] on img at bounding box center [566, 474] width 405 height 95
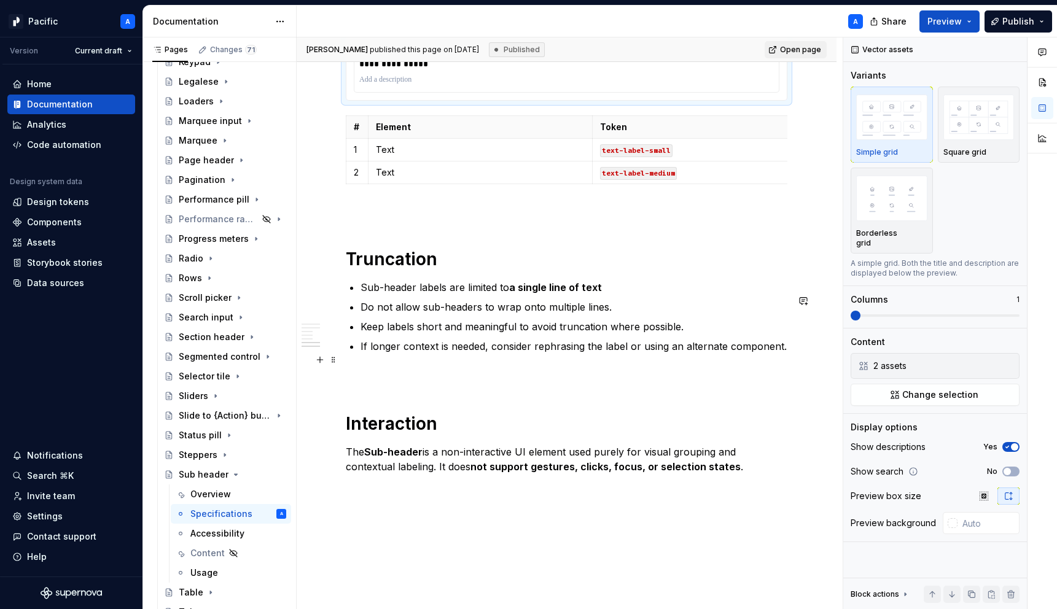
scroll to position [2397, 0]
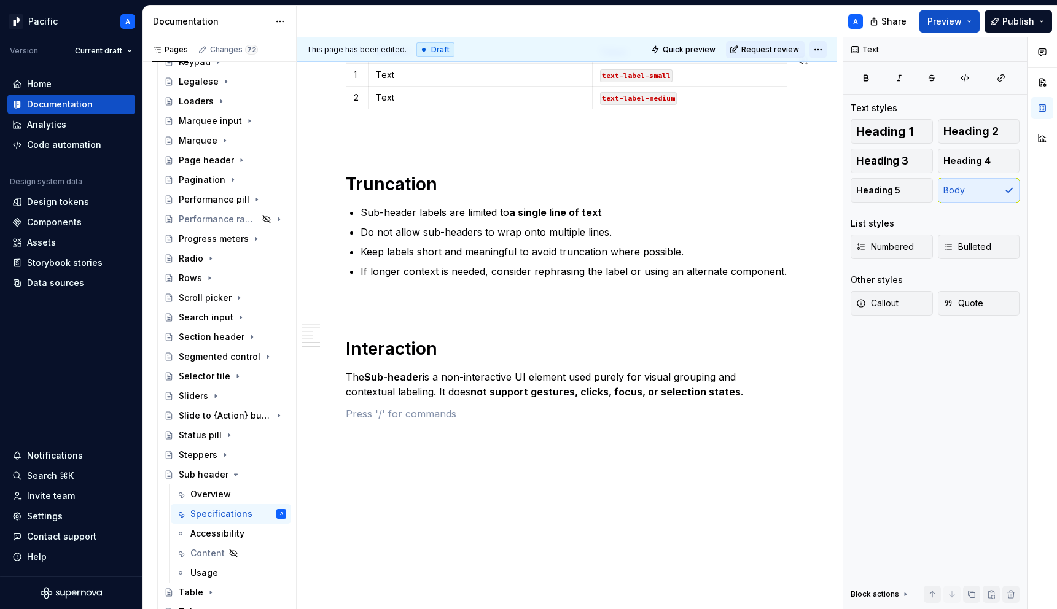
click at [823, 51] on html "Pacific A Version Current draft Home Documentation Analytics Code automation De…" at bounding box center [528, 304] width 1057 height 609
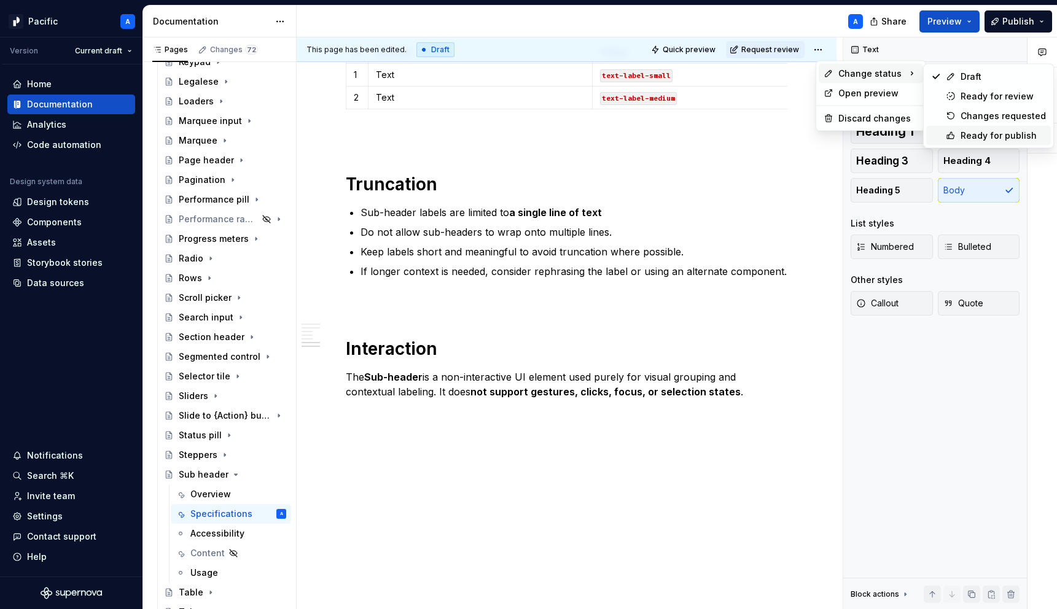
click at [964, 135] on div "Ready for publish" at bounding box center [1002, 136] width 85 height 12
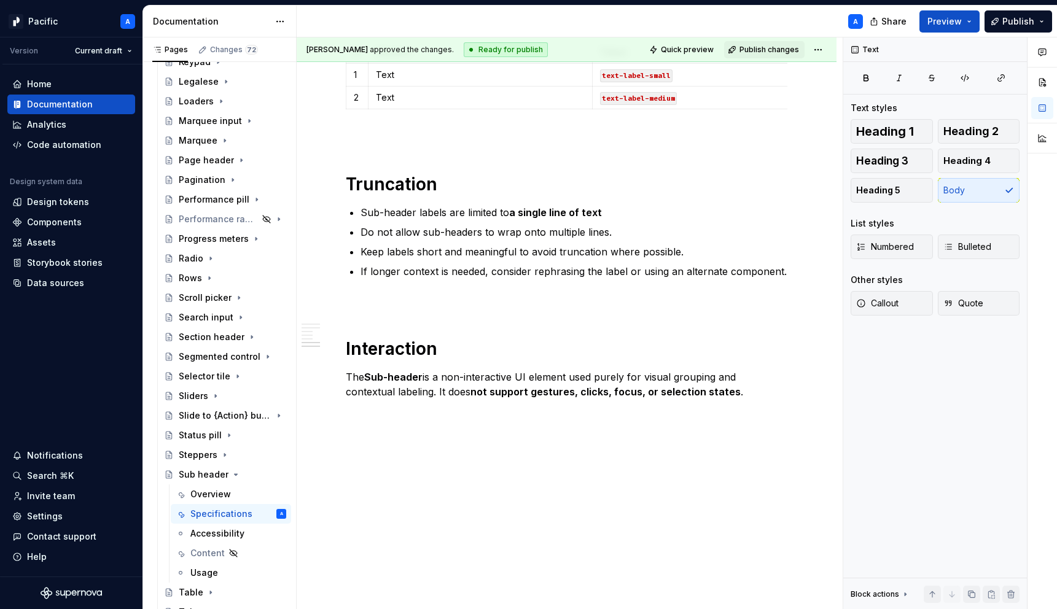
scroll to position [2123, 0]
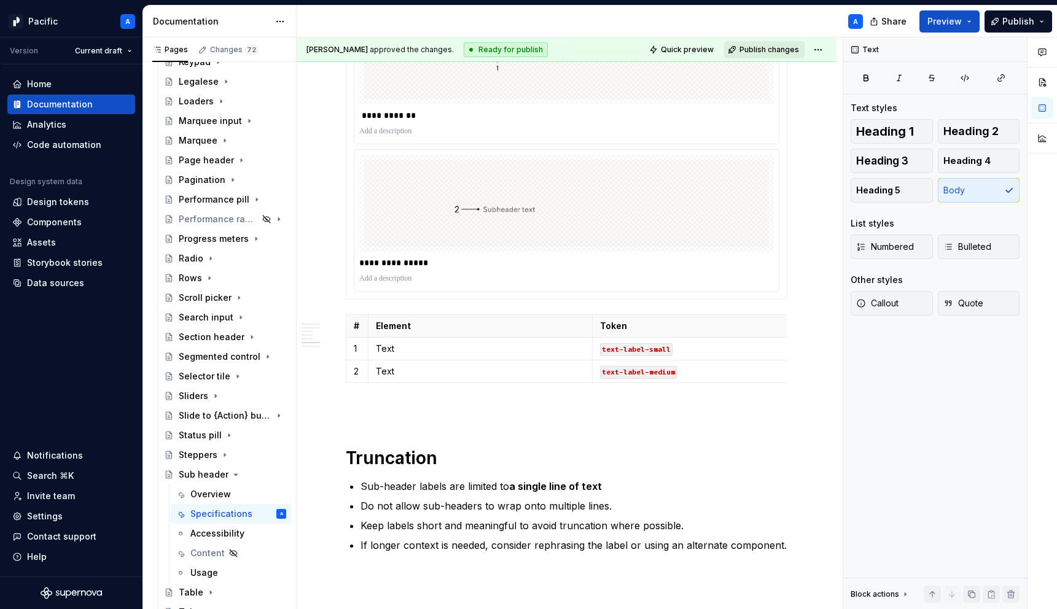
click at [761, 54] on button "Publish changes" at bounding box center [764, 49] width 80 height 17
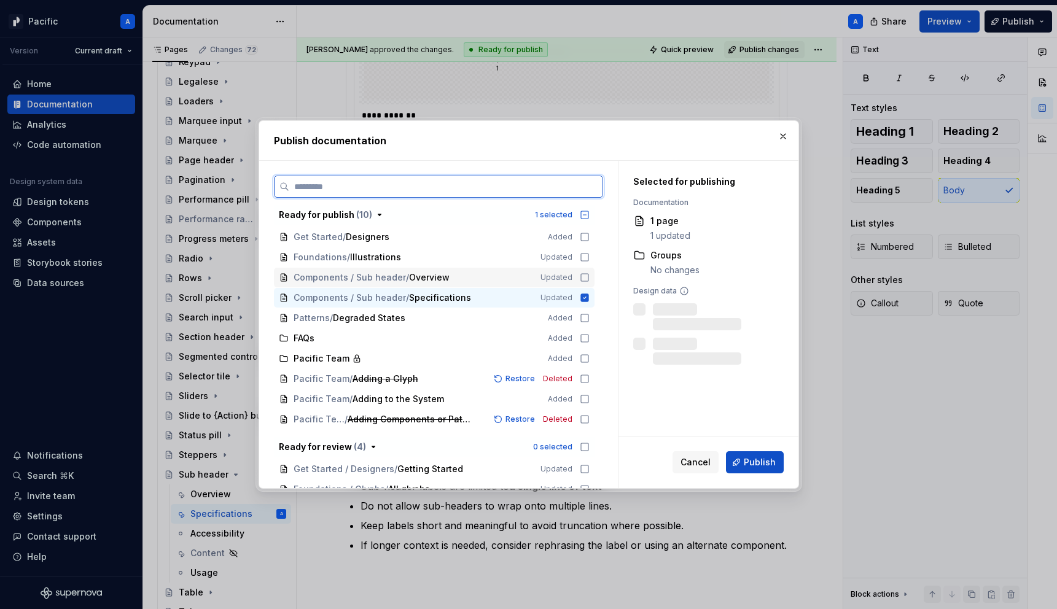
click at [585, 278] on icon at bounding box center [585, 278] width 10 height 10
click at [746, 464] on span "Publish" at bounding box center [760, 462] width 32 height 12
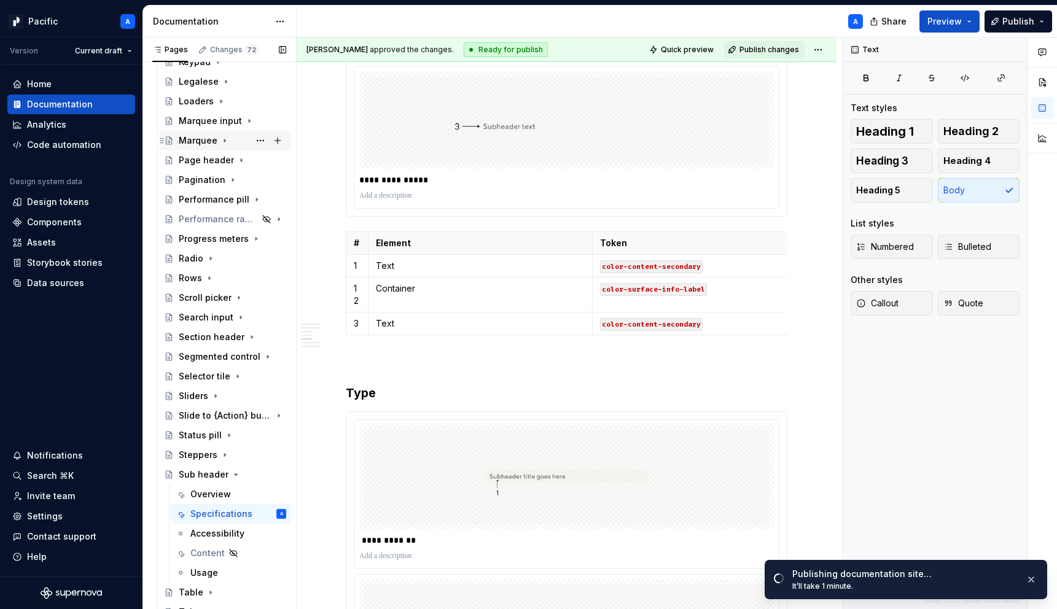
scroll to position [0, 0]
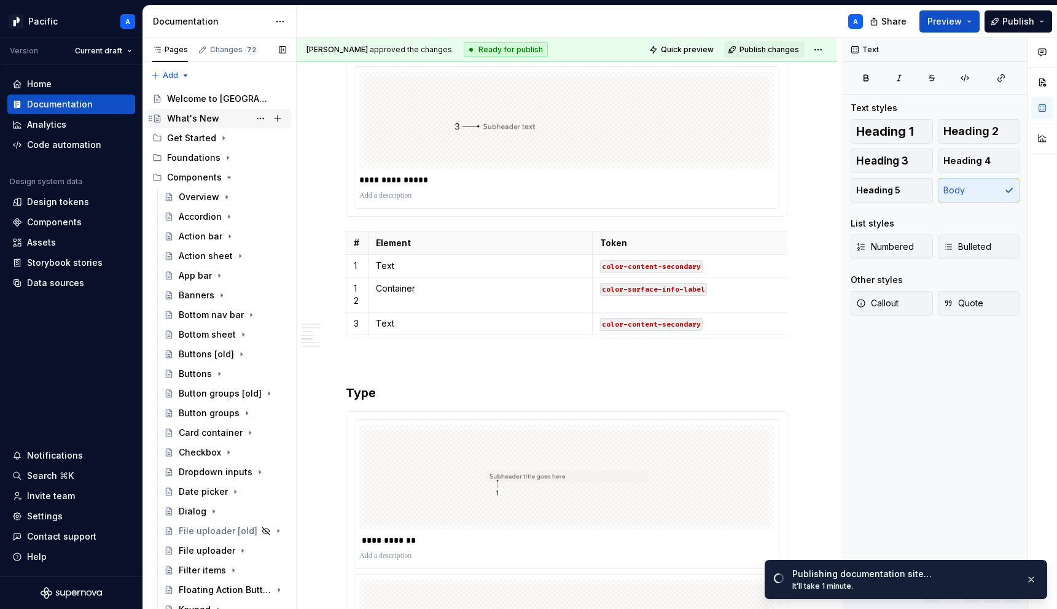
click at [212, 122] on div "What's New" at bounding box center [193, 118] width 52 height 12
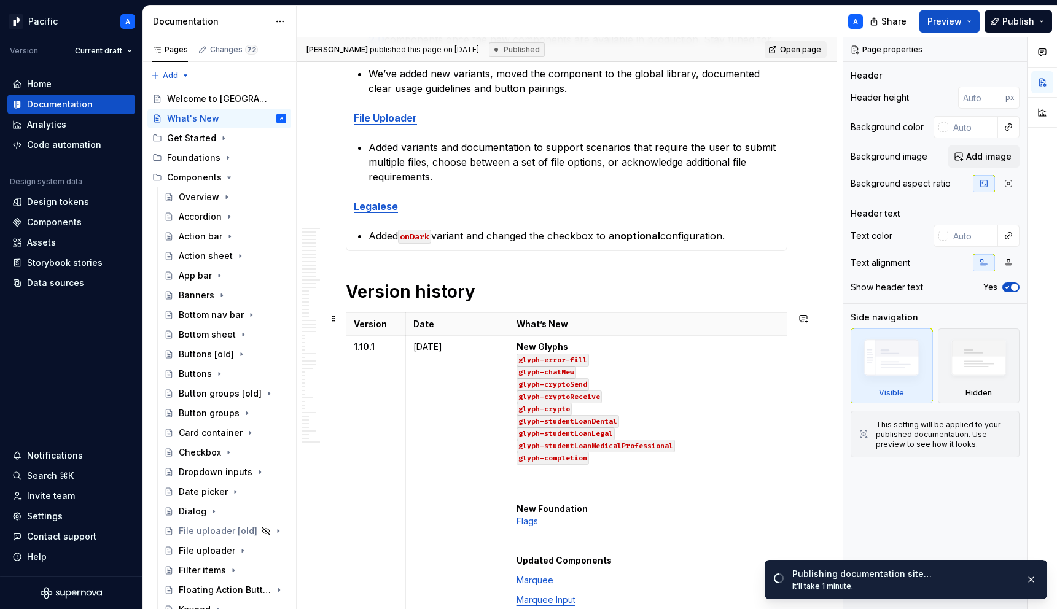
scroll to position [440, 0]
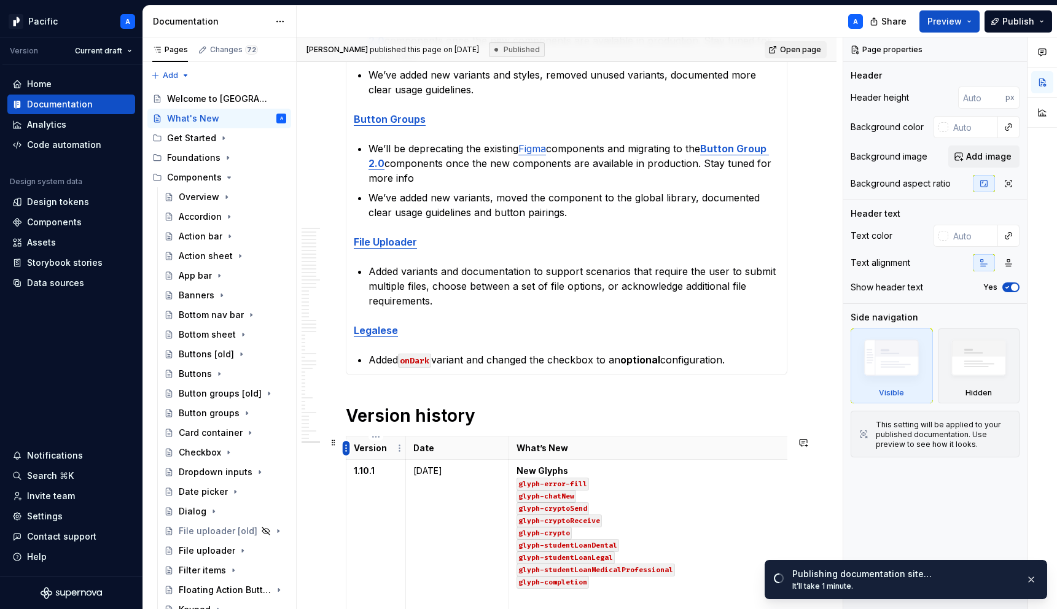
click at [346, 449] on html "Pacific A Version Current draft Home Documentation Analytics Code automation De…" at bounding box center [528, 304] width 1057 height 609
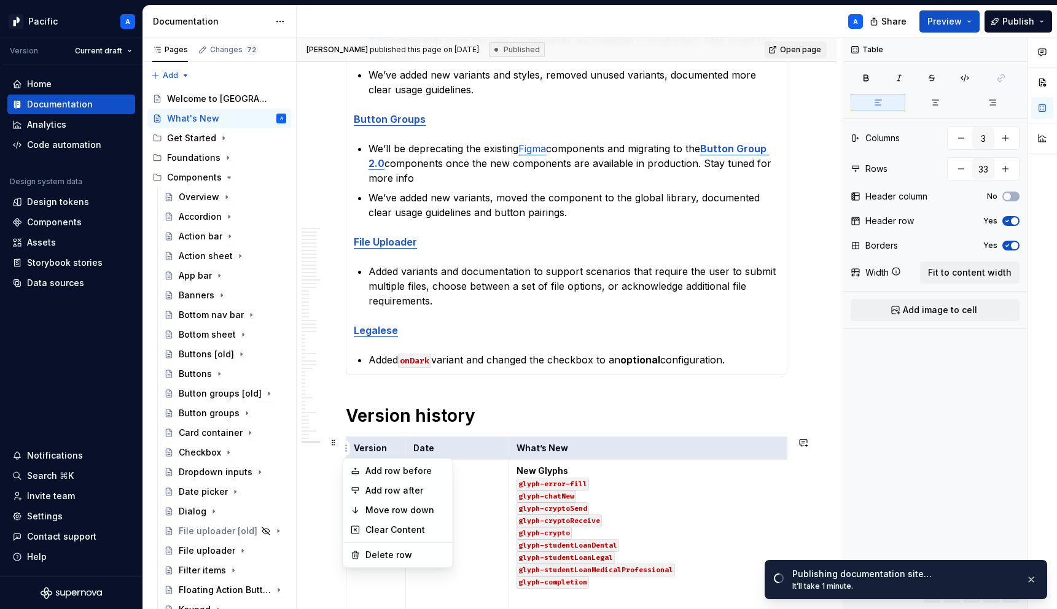
click at [322, 491] on html "Pacific A Version Current draft Home Documentation Analytics Code automation De…" at bounding box center [528, 304] width 1057 height 609
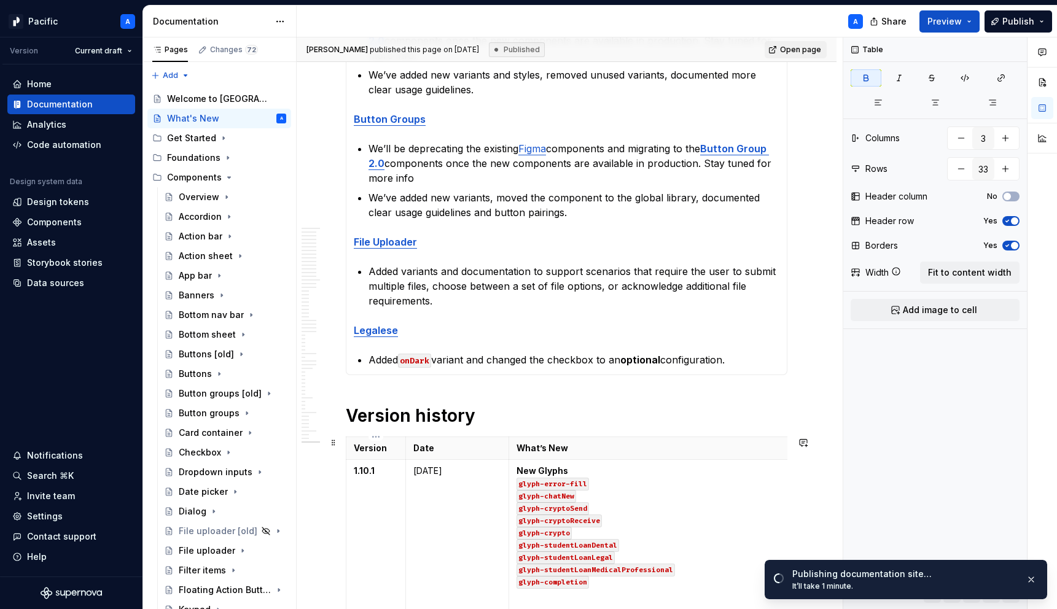
click at [397, 479] on td "1.10.1" at bounding box center [376, 617] width 60 height 315
type textarea "*"
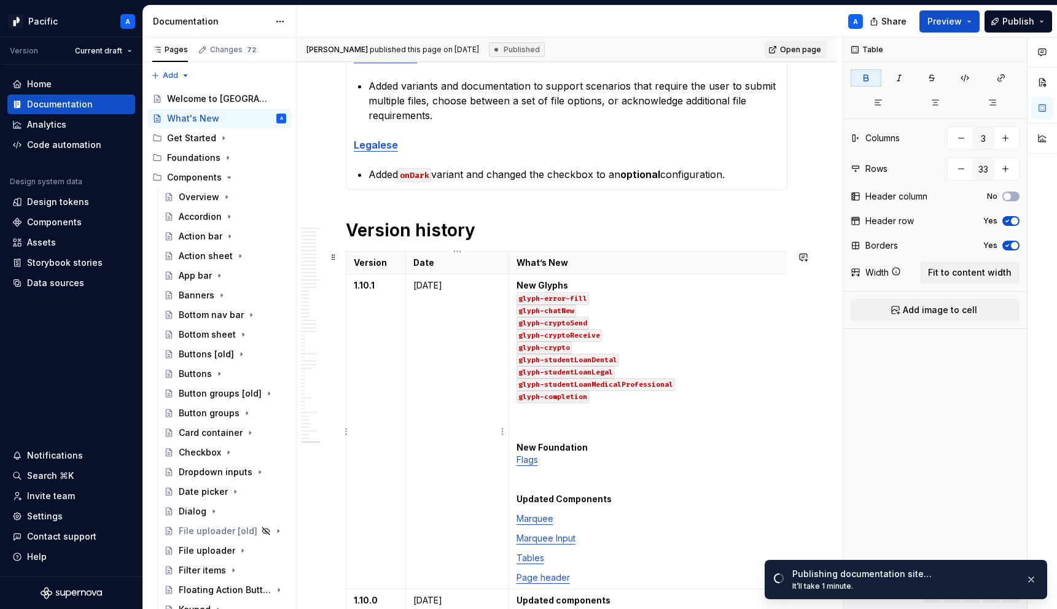
scroll to position [726, 0]
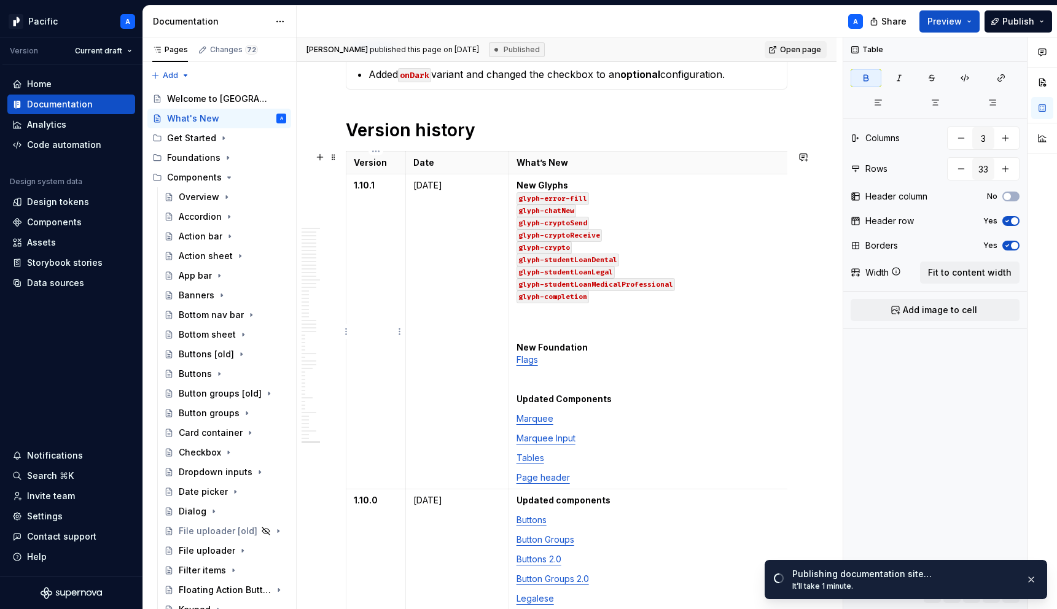
click at [348, 334] on html "Pacific A Version Current draft Home Documentation Analytics Code automation De…" at bounding box center [528, 304] width 1057 height 609
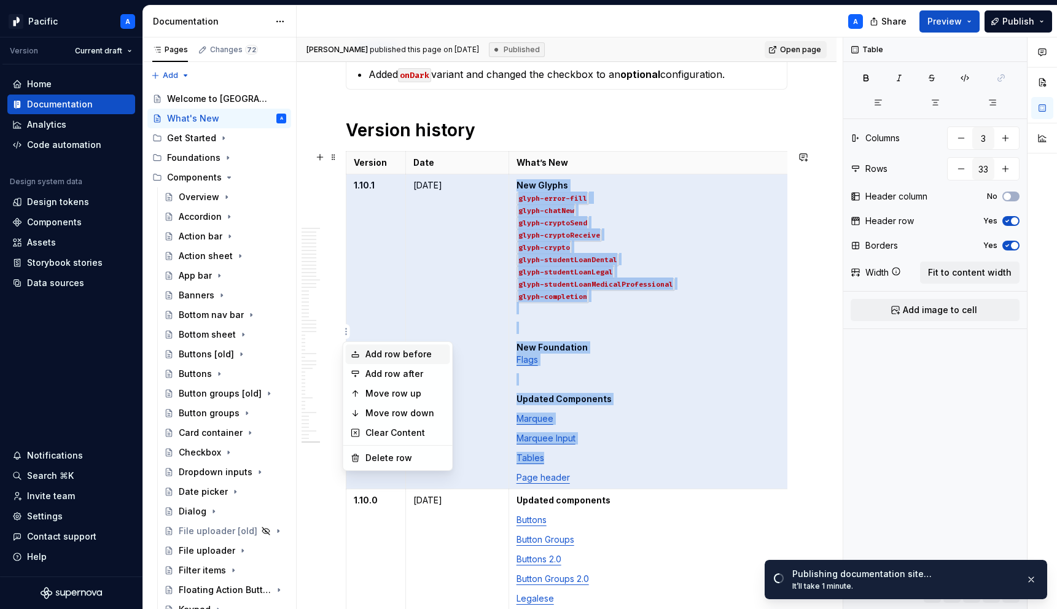
click at [394, 353] on div "Add row before" at bounding box center [405, 354] width 80 height 12
type input "34"
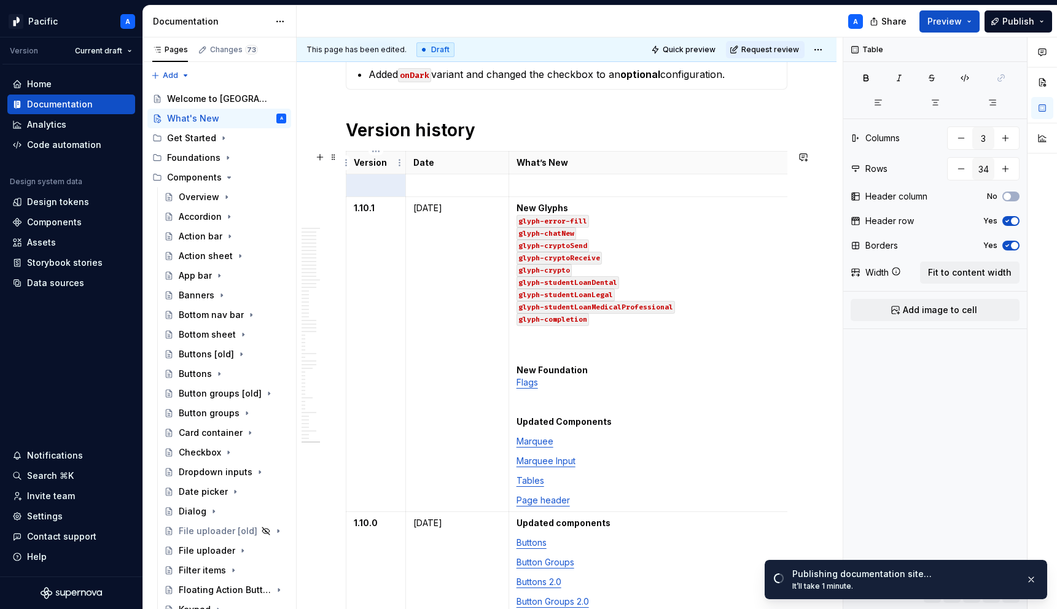
type textarea "*"
click at [378, 193] on td at bounding box center [376, 185] width 60 height 23
click at [440, 190] on p at bounding box center [457, 185] width 88 height 12
drag, startPoint x: 612, startPoint y: 420, endPoint x: 515, endPoint y: 421, distance: 97.0
click at [515, 421] on td "New Glyphs glyph-error-fill glyph-chatNew glyph-cryptoSend glyph-cryptoReceive …" at bounding box center [658, 354] width 301 height 315
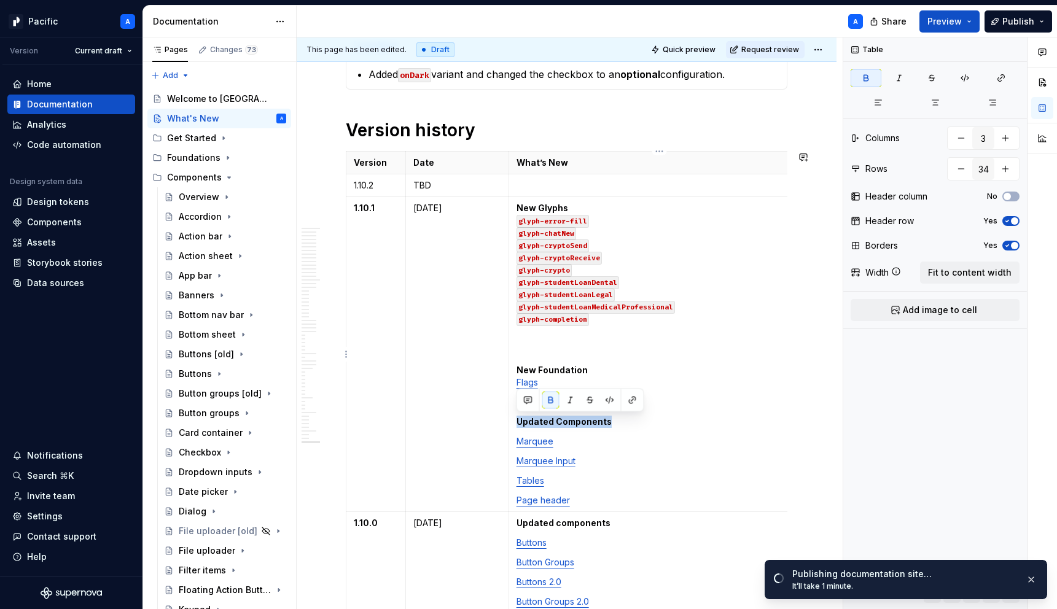
copy strong "Updated Components"
click at [596, 185] on p at bounding box center [659, 185] width 286 height 12
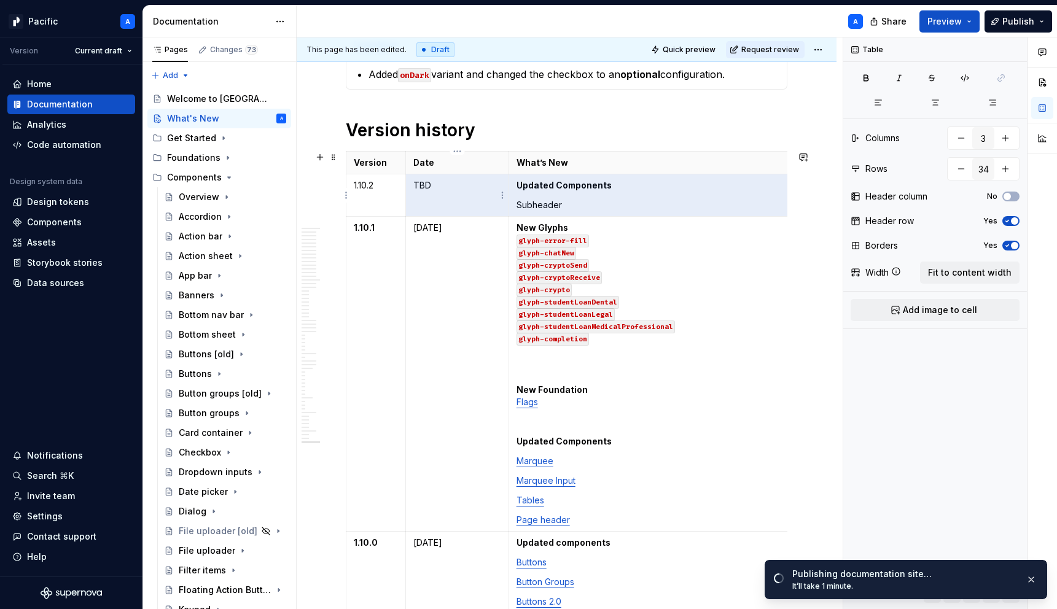
drag, startPoint x: 561, startPoint y: 208, endPoint x: 502, endPoint y: 208, distance: 59.0
click at [502, 208] on tr "1.10.2 TBD Updated Components Subheader" at bounding box center [578, 195] width 464 height 42
click at [537, 206] on p "Subheader" at bounding box center [659, 205] width 286 height 12
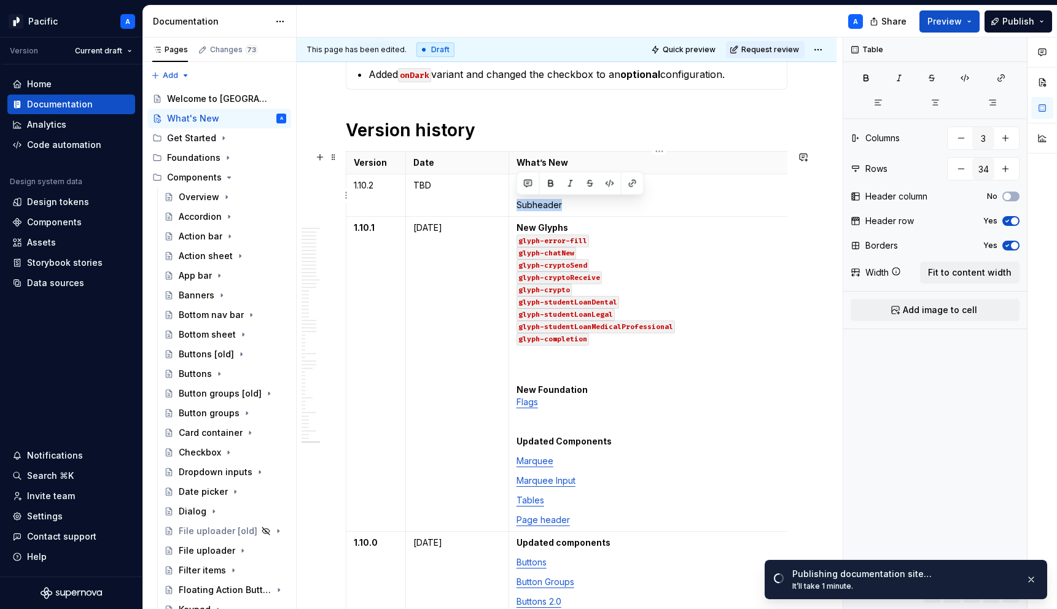
click at [537, 206] on p "Subheader" at bounding box center [659, 205] width 286 height 12
click at [632, 189] on button "button" at bounding box center [632, 183] width 17 height 17
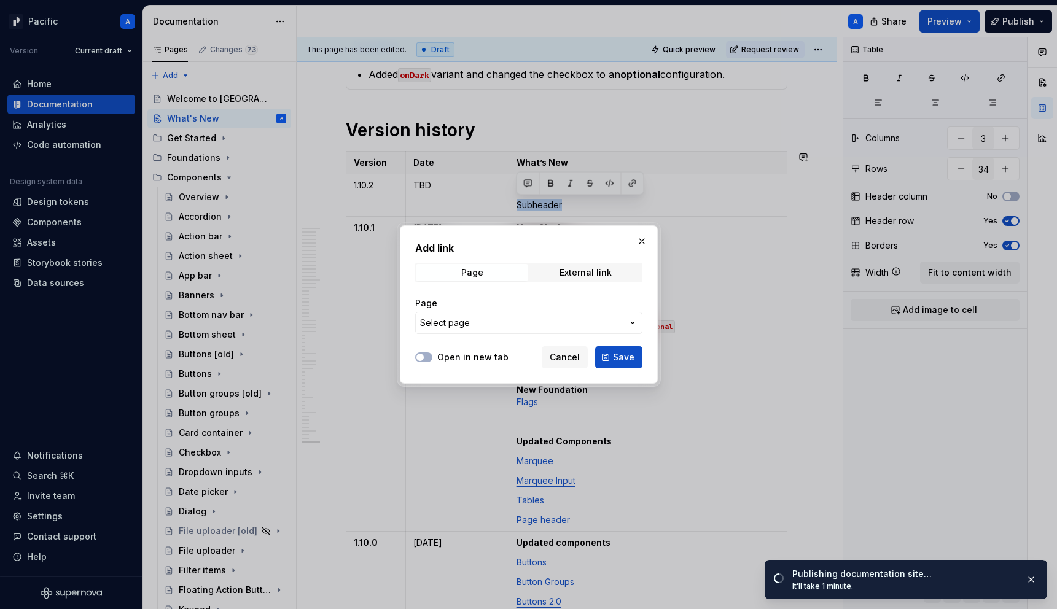
click at [589, 325] on span "Select page" at bounding box center [521, 323] width 203 height 12
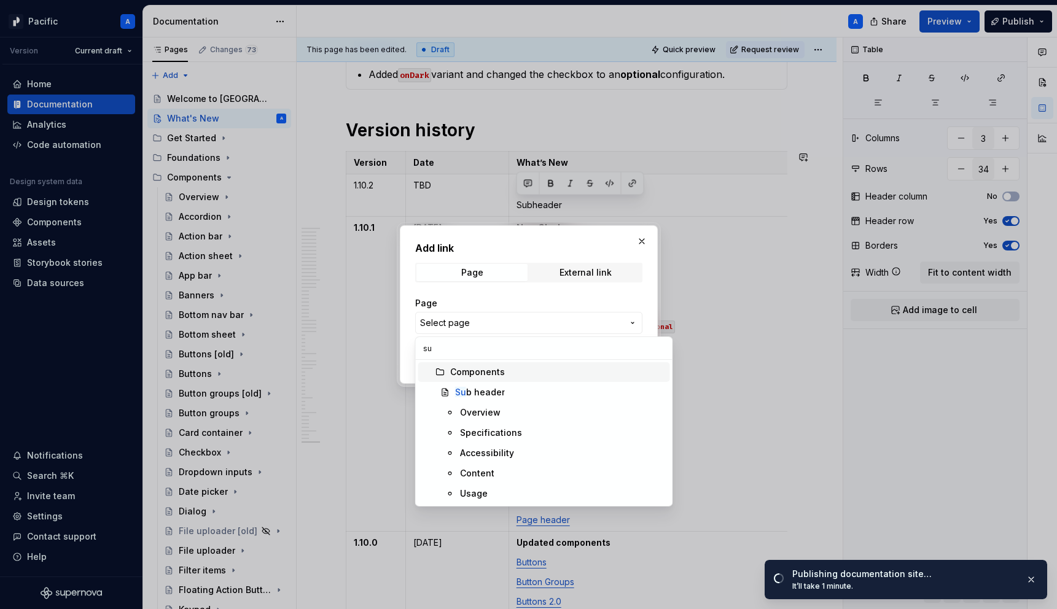
type input "sub"
click at [521, 391] on div "Sub header" at bounding box center [560, 392] width 210 height 12
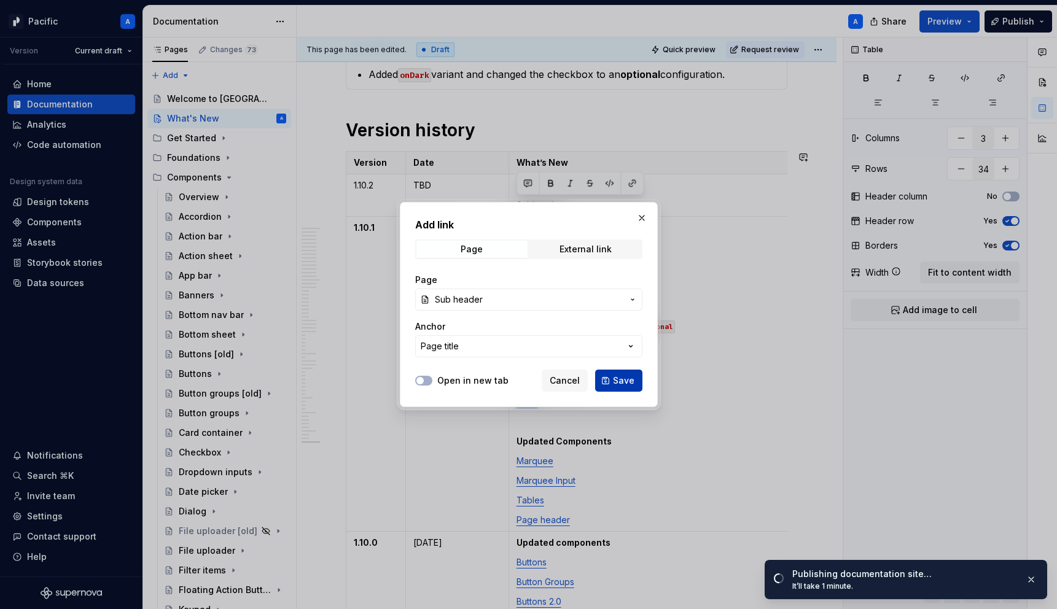
click at [636, 382] on button "Save" at bounding box center [618, 381] width 47 height 22
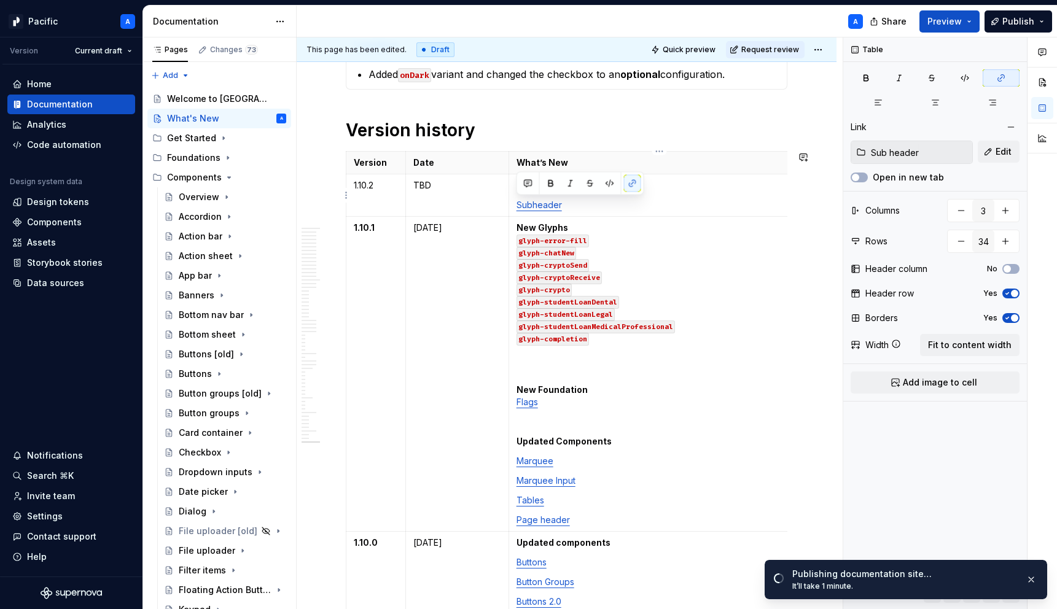
click at [711, 193] on td "Updated Components Subheader" at bounding box center [658, 195] width 301 height 42
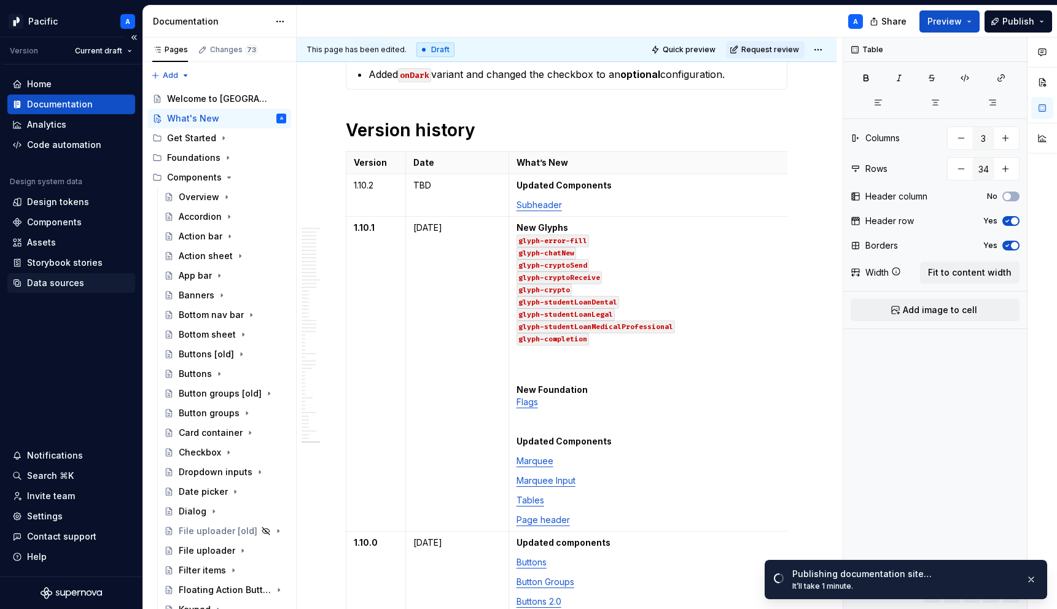
click at [74, 279] on div "Data sources" at bounding box center [55, 283] width 57 height 12
